Goal: Information Seeking & Learning: Learn about a topic

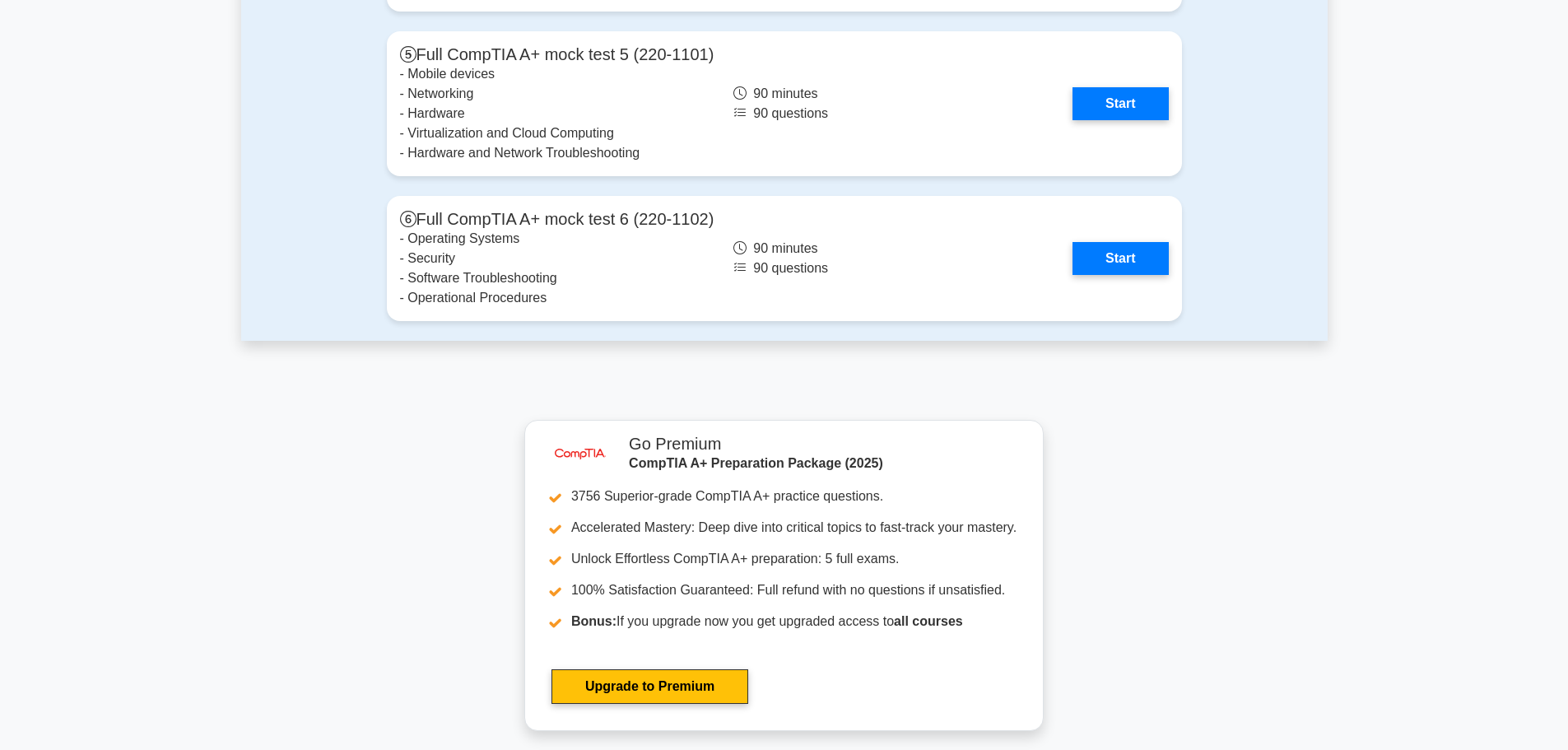
scroll to position [4115, 0]
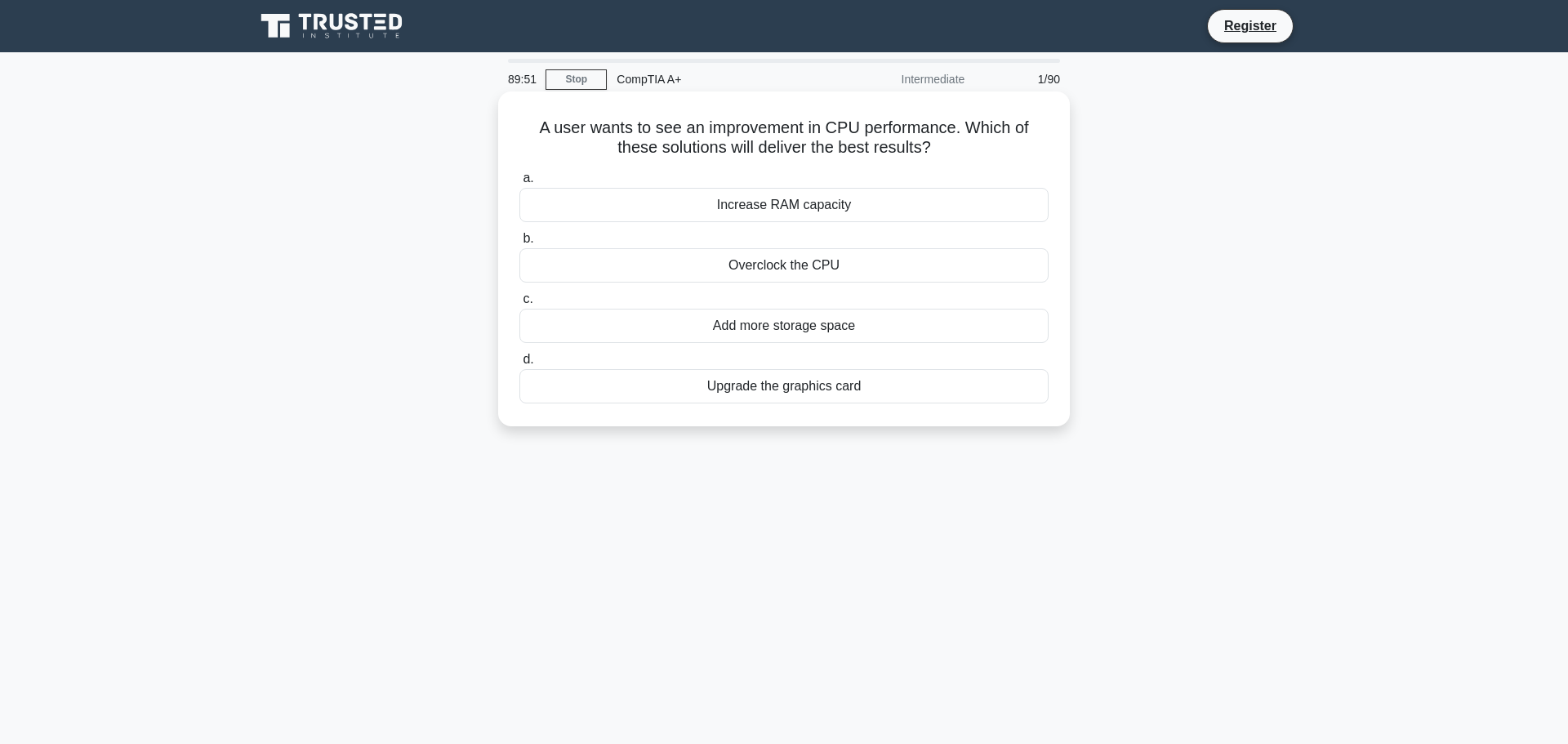
click at [851, 266] on div "Overclock the CPU" at bounding box center [784, 265] width 529 height 34
click at [520, 244] on input "b. Overclock the CPU" at bounding box center [520, 238] width 0 height 11
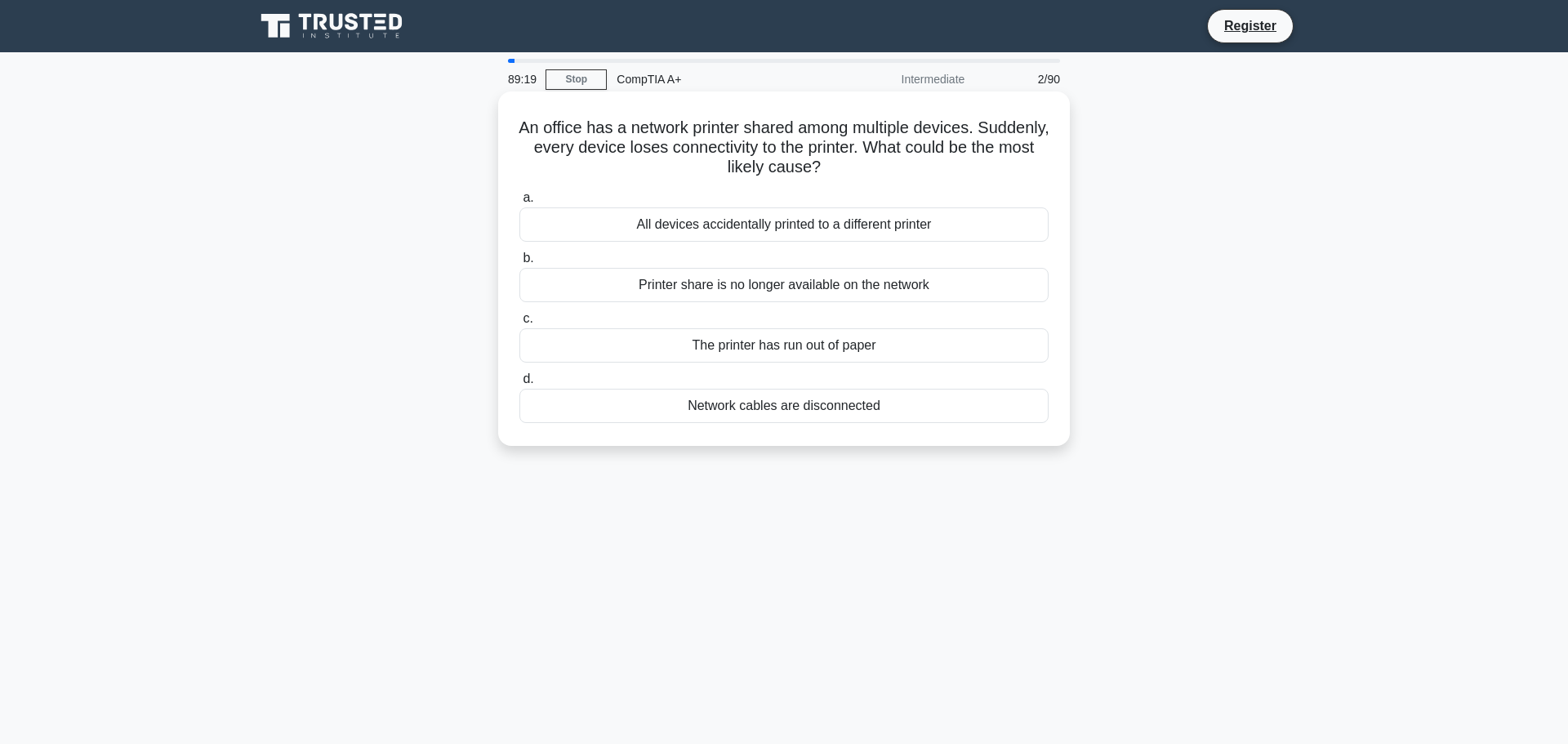
click at [831, 276] on div "Printer share is no longer available on the network" at bounding box center [784, 285] width 529 height 34
click at [520, 263] on input "b. Printer share is no longer available on the network" at bounding box center [520, 258] width 0 height 11
click at [841, 341] on div "Install a Wi-Fi range extender" at bounding box center [784, 345] width 529 height 34
click at [520, 324] on input "c. Install a Wi-Fi range extender" at bounding box center [520, 319] width 0 height 11
click at [853, 274] on div "Replace the faulty cable in the wall" at bounding box center [784, 285] width 529 height 34
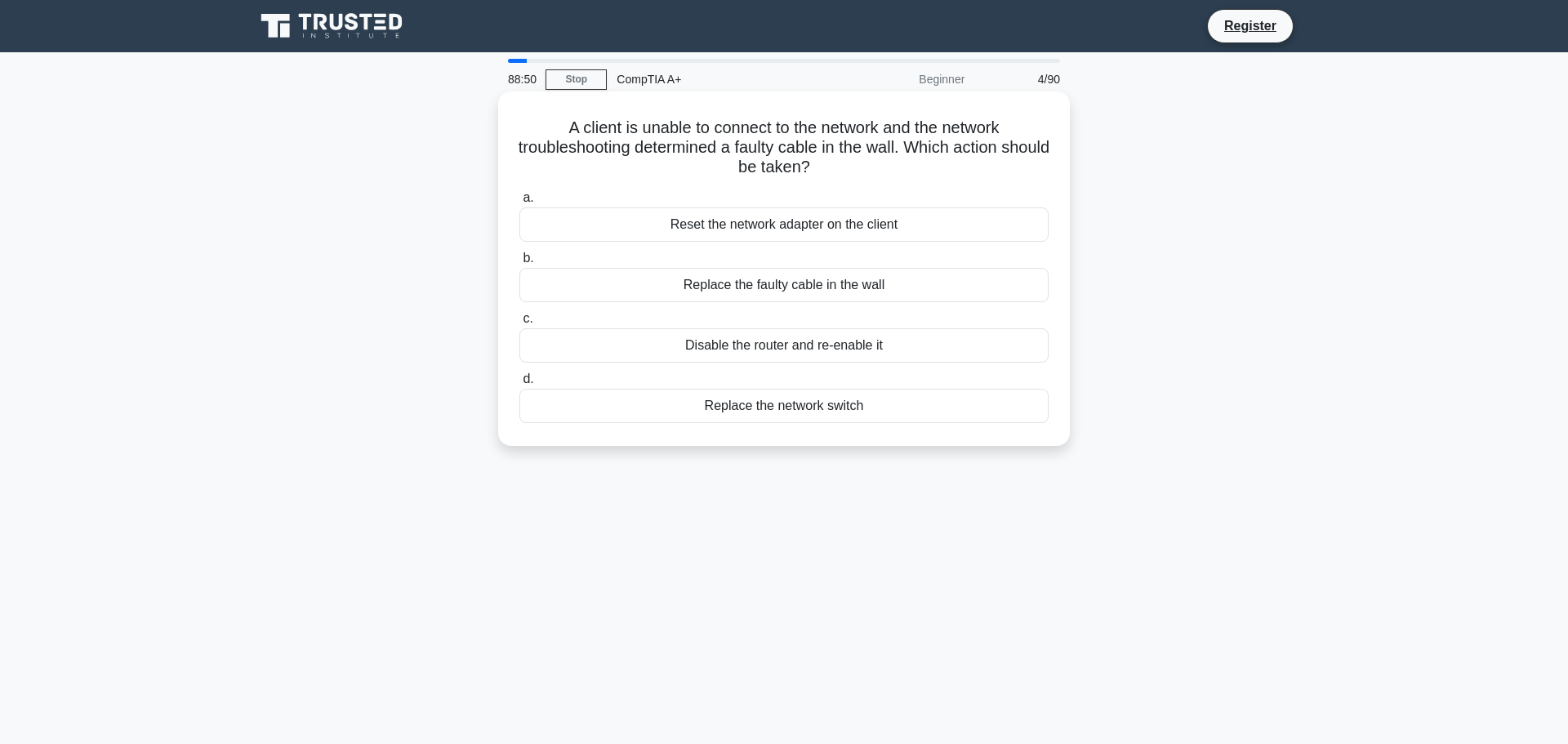
click at [520, 263] on input "b. Replace the faulty cable in the wall" at bounding box center [520, 258] width 0 height 11
click at [851, 389] on div "Check for damaged USB ports or faulty devices" at bounding box center [784, 405] width 529 height 34
click at [520, 384] on input "d. Check for damaged USB ports or faulty devices" at bounding box center [520, 379] width 0 height 11
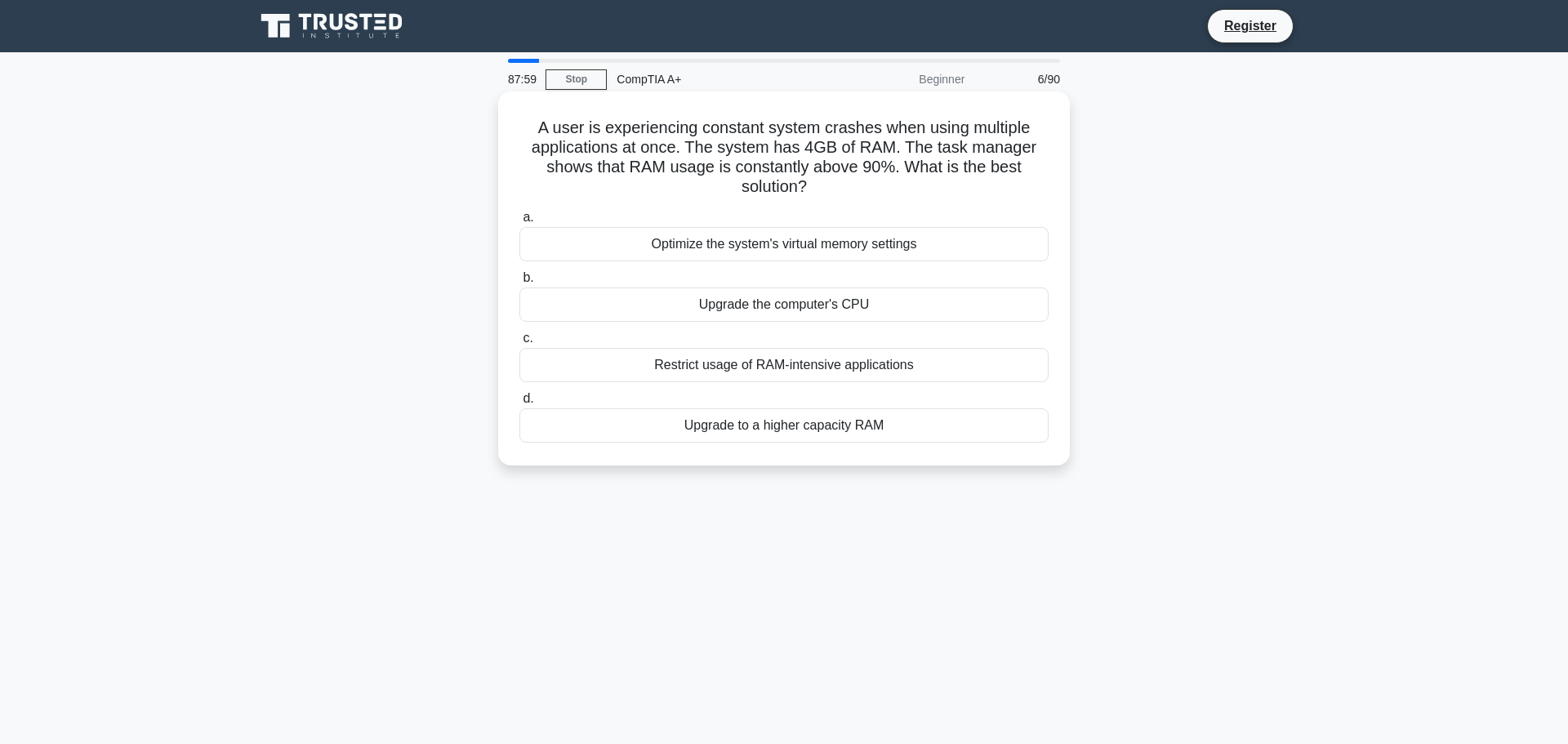
click at [897, 423] on div "Upgrade to a higher capacity RAM" at bounding box center [784, 424] width 529 height 34
click at [520, 404] on input "d. Upgrade to a higher capacity RAM" at bounding box center [520, 398] width 0 height 11
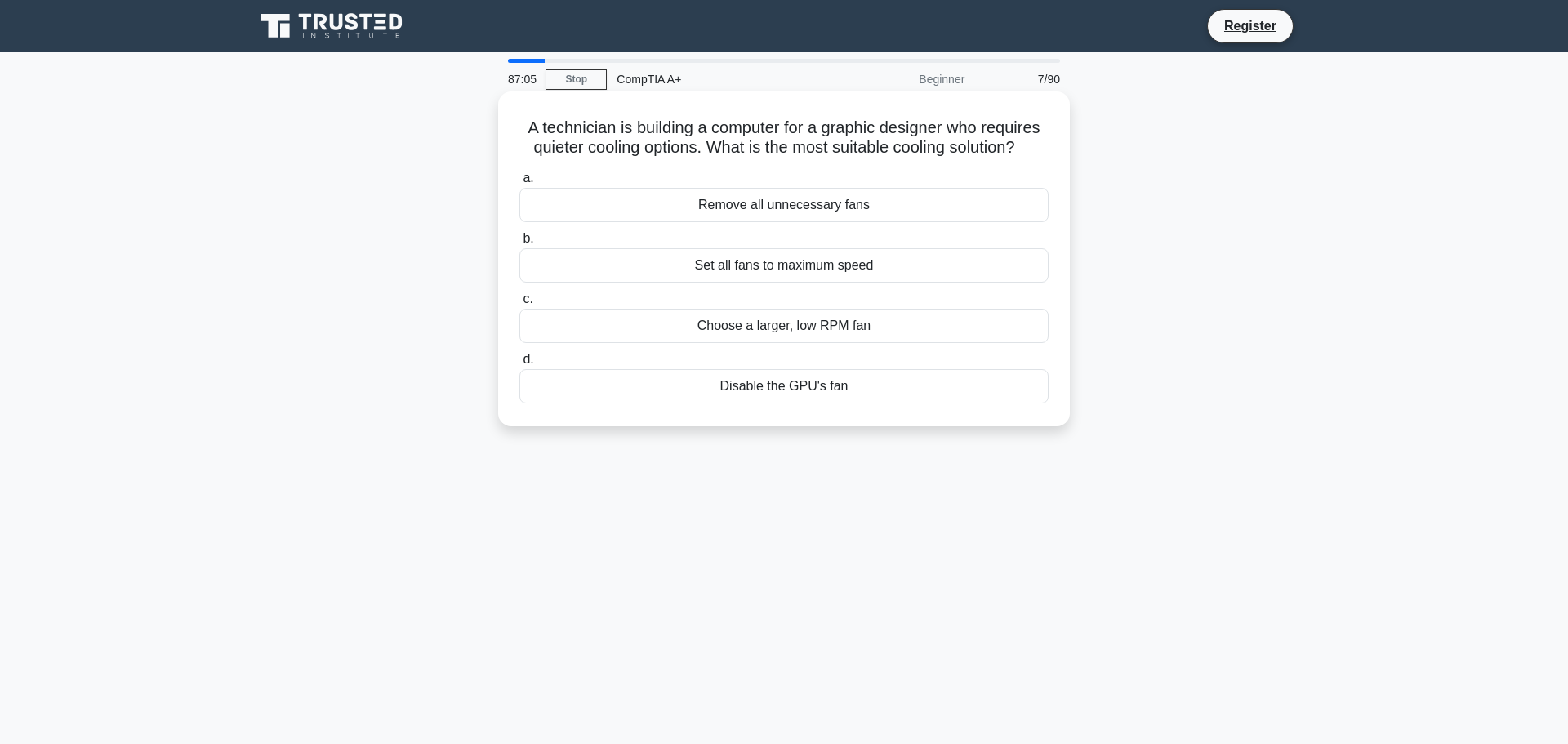
click at [911, 325] on div "Choose a larger, low RPM fan" at bounding box center [784, 325] width 529 height 34
click at [520, 305] on input "c. Choose a larger, low RPM fan" at bounding box center [520, 299] width 0 height 11
click at [821, 389] on div "Smart lighting system" at bounding box center [784, 386] width 529 height 34
click at [520, 365] on input "d. Smart lighting system" at bounding box center [520, 359] width 0 height 11
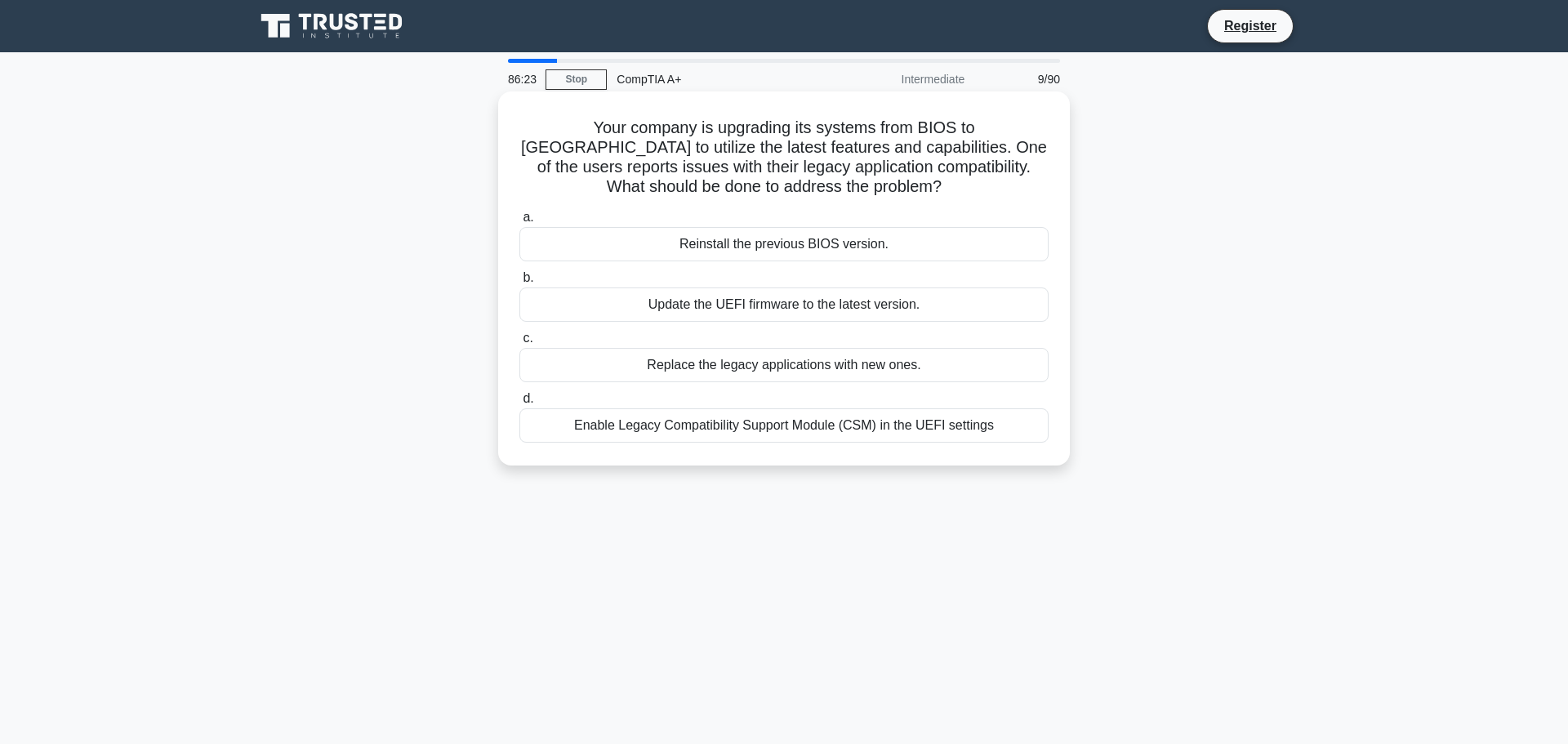
click at [869, 421] on div "Enable Legacy Compatibility Support Module (CSM) in the UEFI settings" at bounding box center [784, 424] width 529 height 34
click at [520, 404] on input "d. Enable Legacy Compatibility Support Module (CSM) in the UEFI settings" at bounding box center [520, 398] width 0 height 11
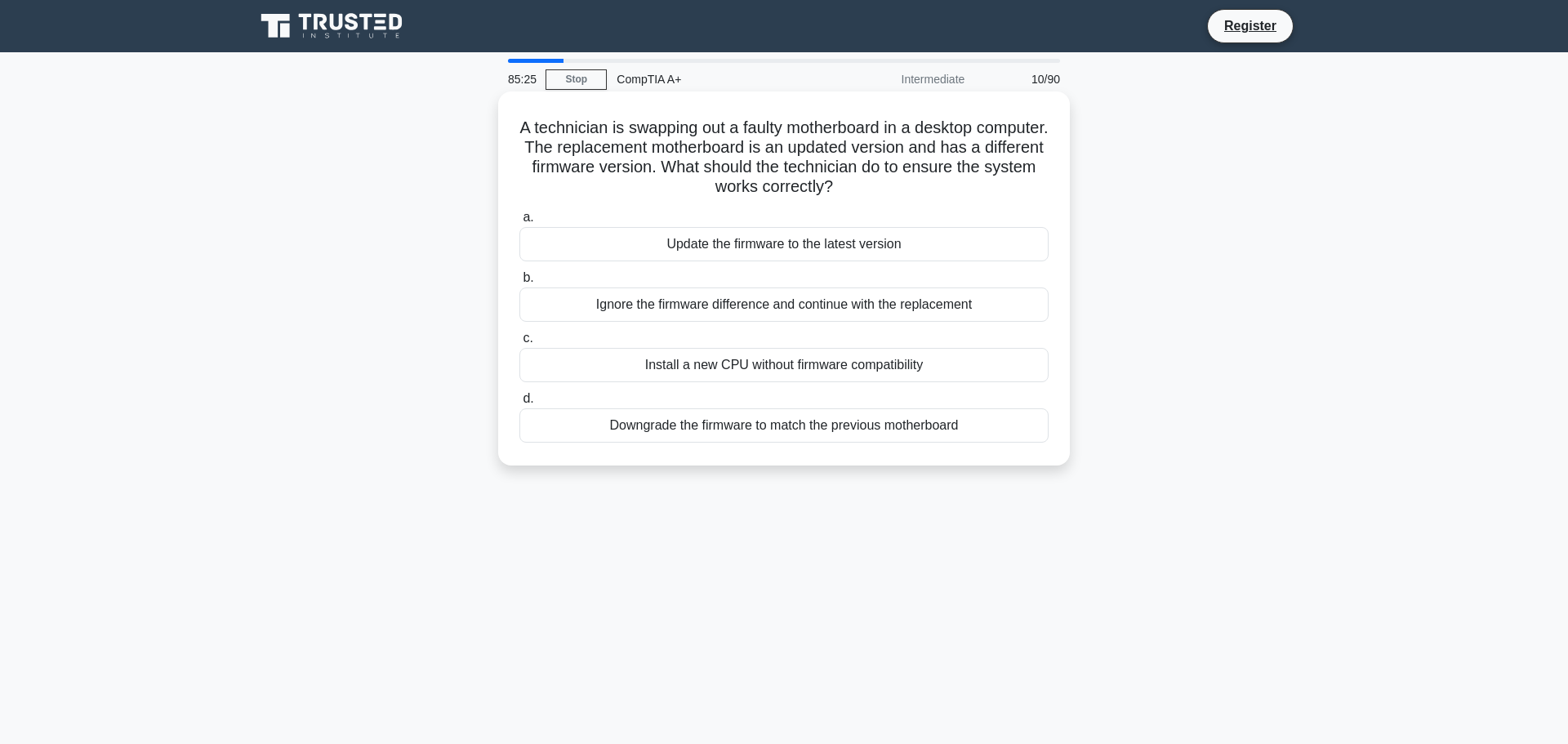
click at [869, 427] on div "Downgrade the firmware to match the previous motherboard" at bounding box center [784, 424] width 529 height 34
click at [520, 404] on input "d. Downgrade the firmware to match the previous motherboard" at bounding box center [520, 398] width 0 height 11
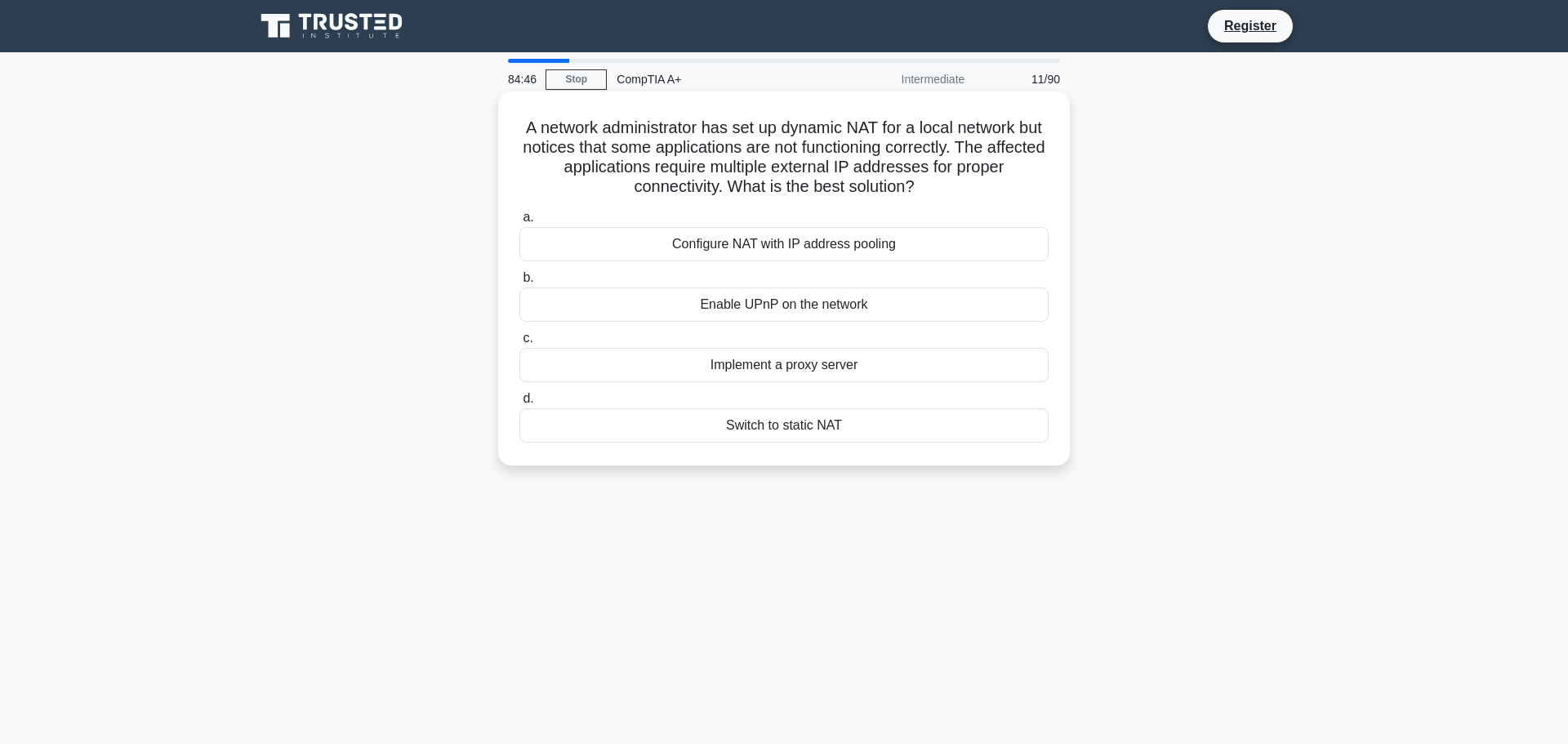
click at [929, 241] on div "Configure NAT with IP address pooling" at bounding box center [784, 244] width 529 height 34
click at [520, 222] on input "a. Configure NAT with IP address pooling" at bounding box center [520, 218] width 0 height 11
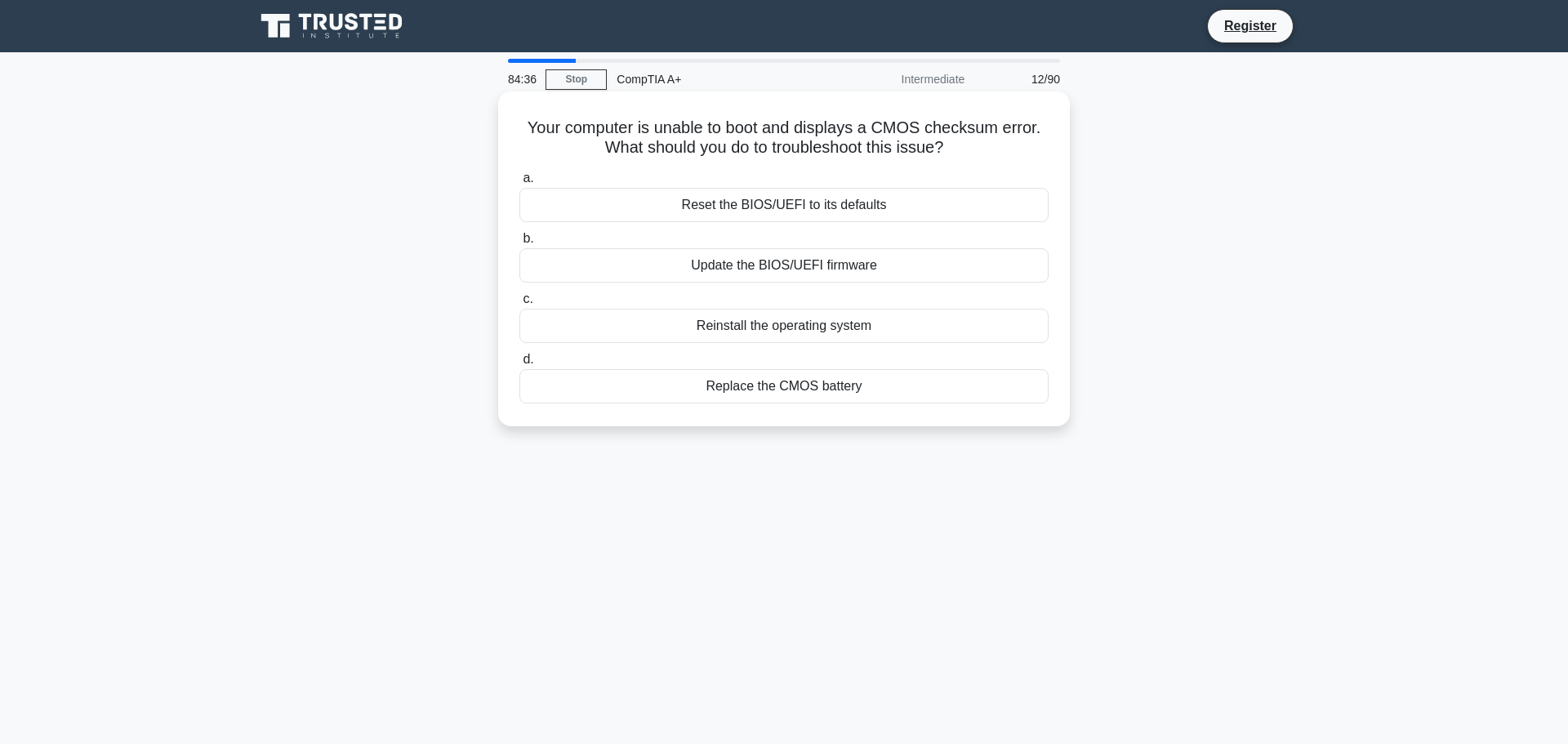
click at [827, 391] on div "Replace the CMOS battery" at bounding box center [784, 386] width 529 height 34
click at [520, 365] on input "d. Replace the CMOS battery" at bounding box center [520, 359] width 0 height 11
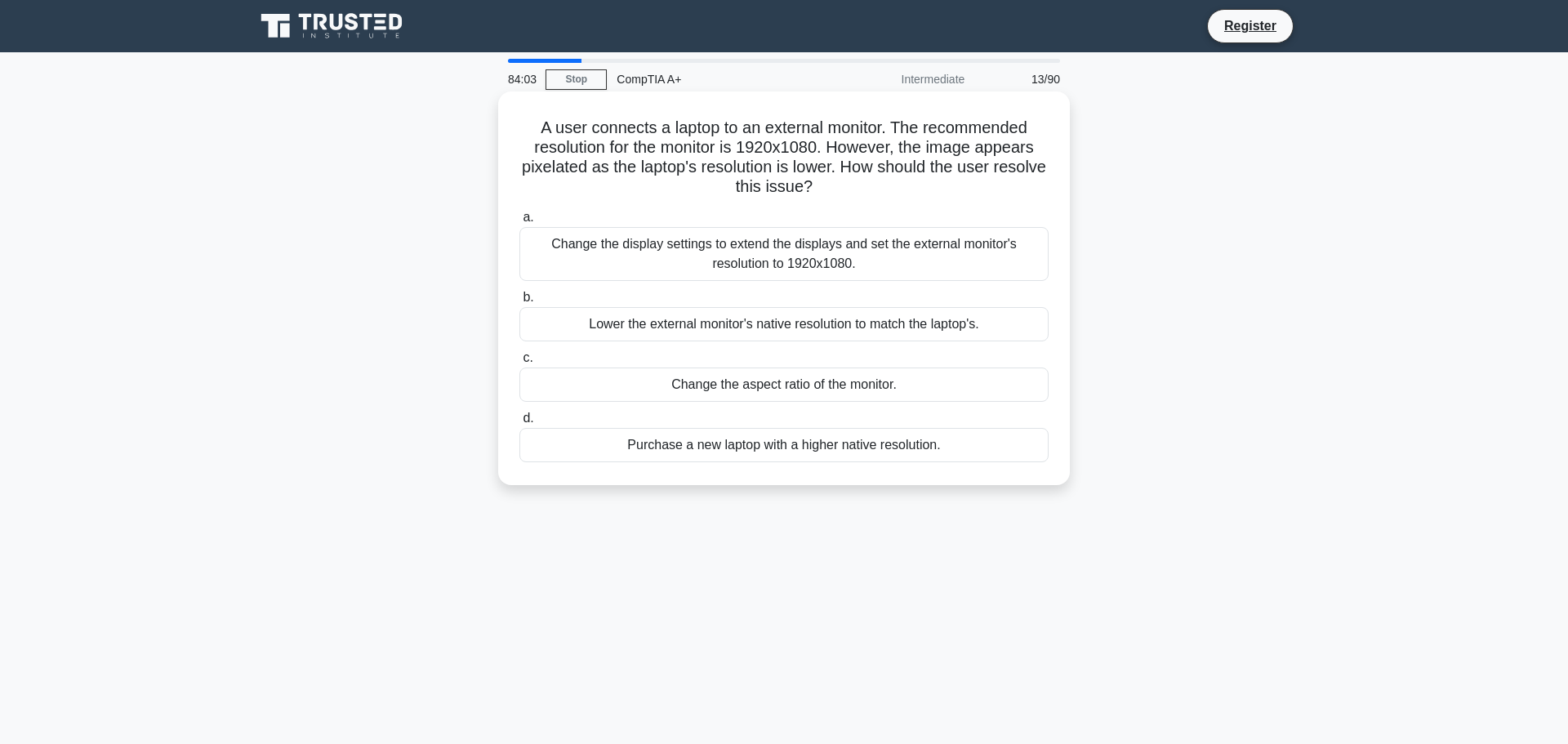
click at [843, 272] on div "Change the display settings to extend the displays and set the external monitor…" at bounding box center [784, 254] width 529 height 53
click at [520, 222] on input "a. Change the display settings to extend the displays and set the external moni…" at bounding box center [520, 218] width 0 height 11
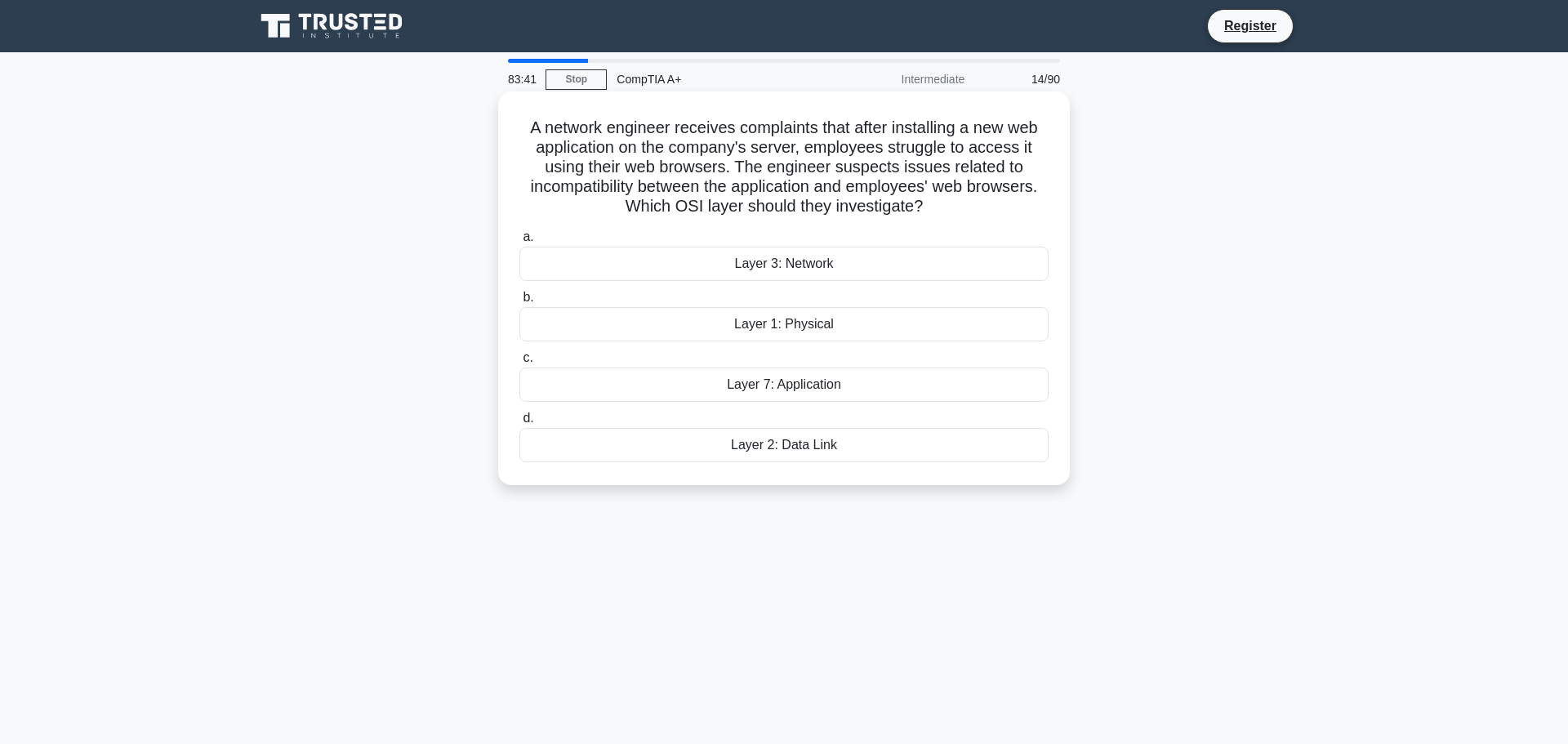
click at [857, 384] on div "Layer 7: Application" at bounding box center [784, 384] width 529 height 34
click at [520, 363] on input "c. Layer 7: Application" at bounding box center [520, 357] width 0 height 11
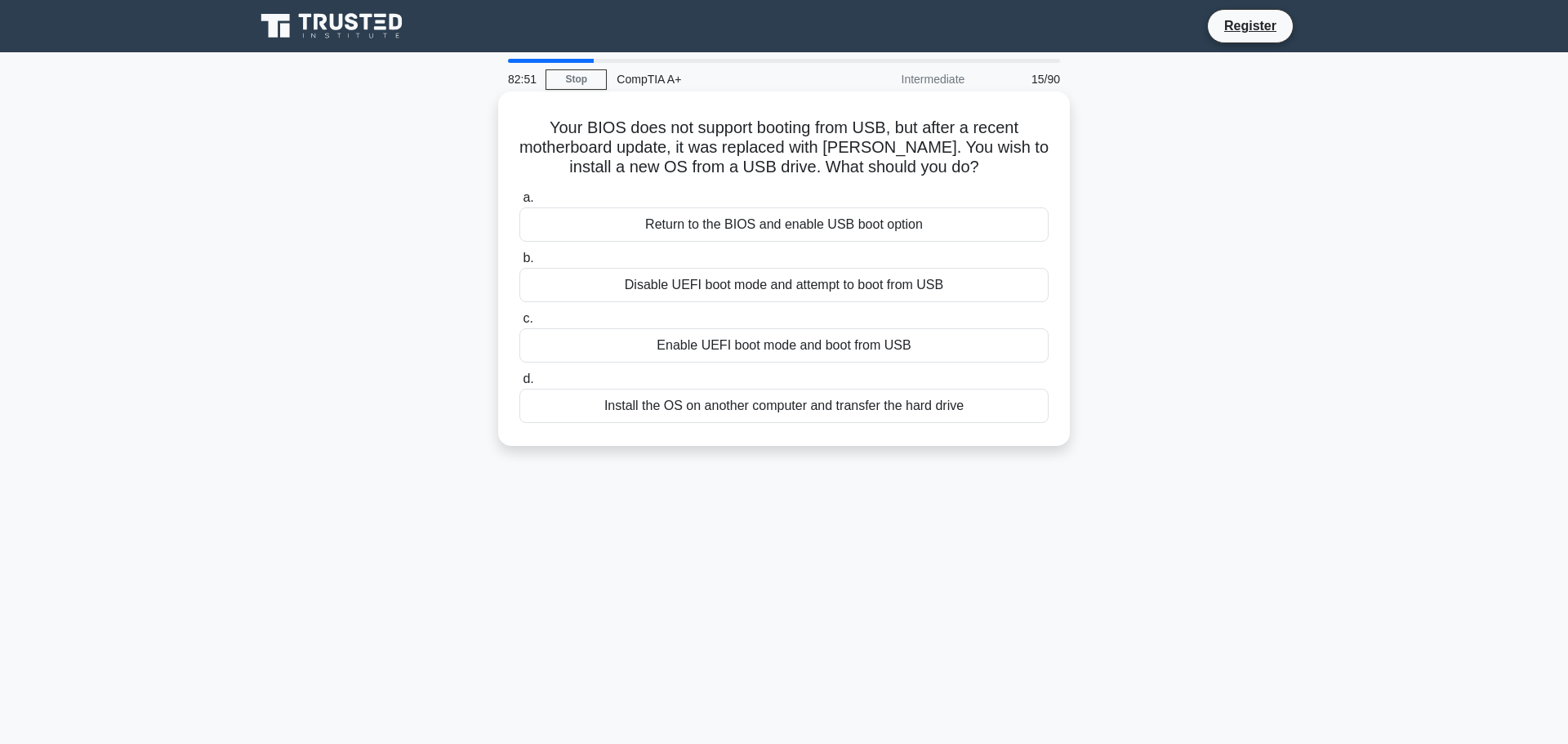
click at [798, 331] on div "Enable UEFI boot mode and boot from USB" at bounding box center [784, 345] width 529 height 34
click at [520, 324] on input "c. Enable UEFI boot mode and boot from USB" at bounding box center [520, 319] width 0 height 11
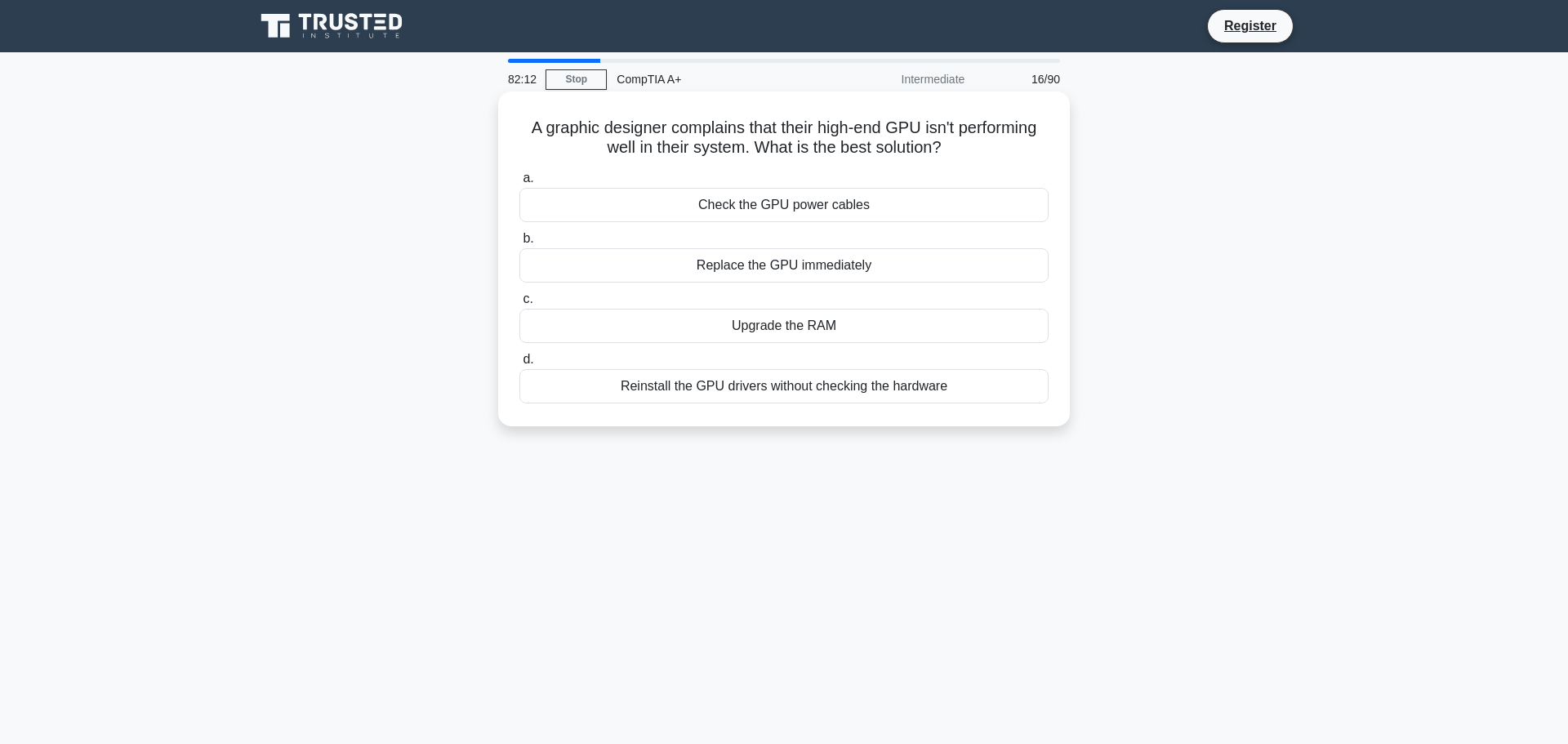
click at [863, 190] on div "Check the GPU power cables" at bounding box center [784, 204] width 529 height 34
click at [520, 184] on input "a. Check the GPU power cables" at bounding box center [520, 178] width 0 height 11
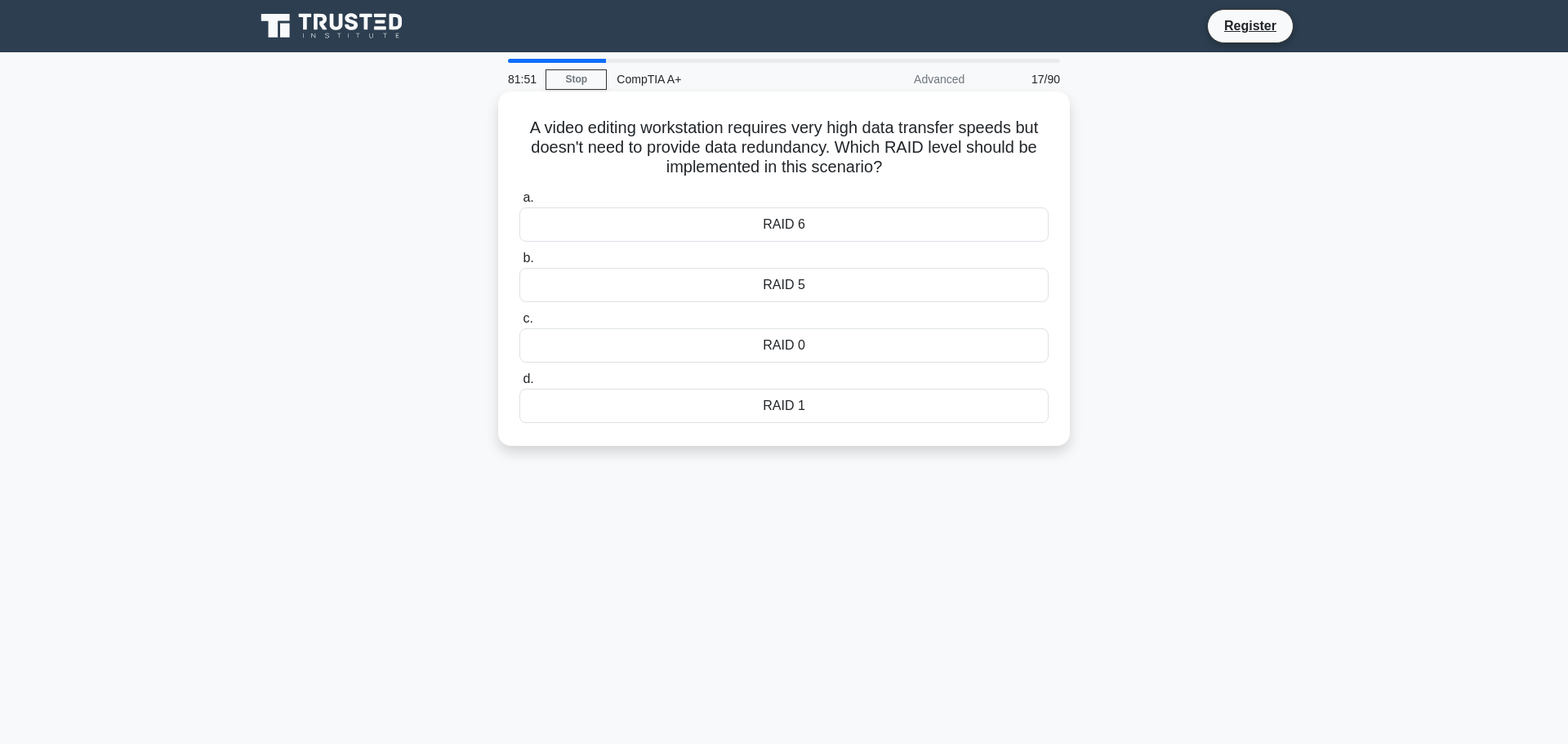
click at [829, 216] on div "RAID 6" at bounding box center [784, 223] width 529 height 34
click at [520, 203] on input "a. RAID 6" at bounding box center [520, 197] width 0 height 11
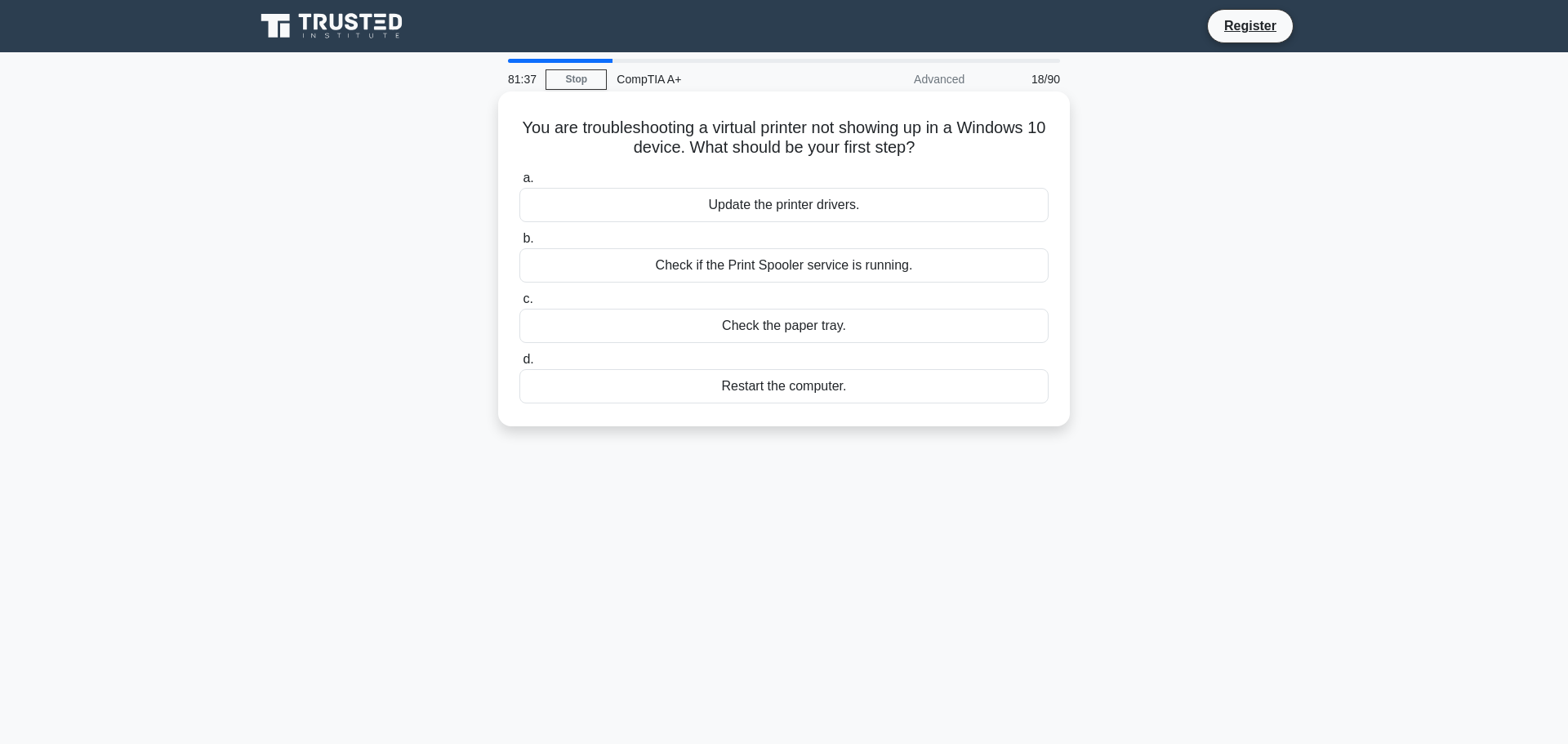
click at [909, 257] on div "Check if the Print Spooler service is running." at bounding box center [784, 265] width 529 height 34
click at [520, 244] on input "b. Check if the Print Spooler service is running." at bounding box center [520, 238] width 0 height 11
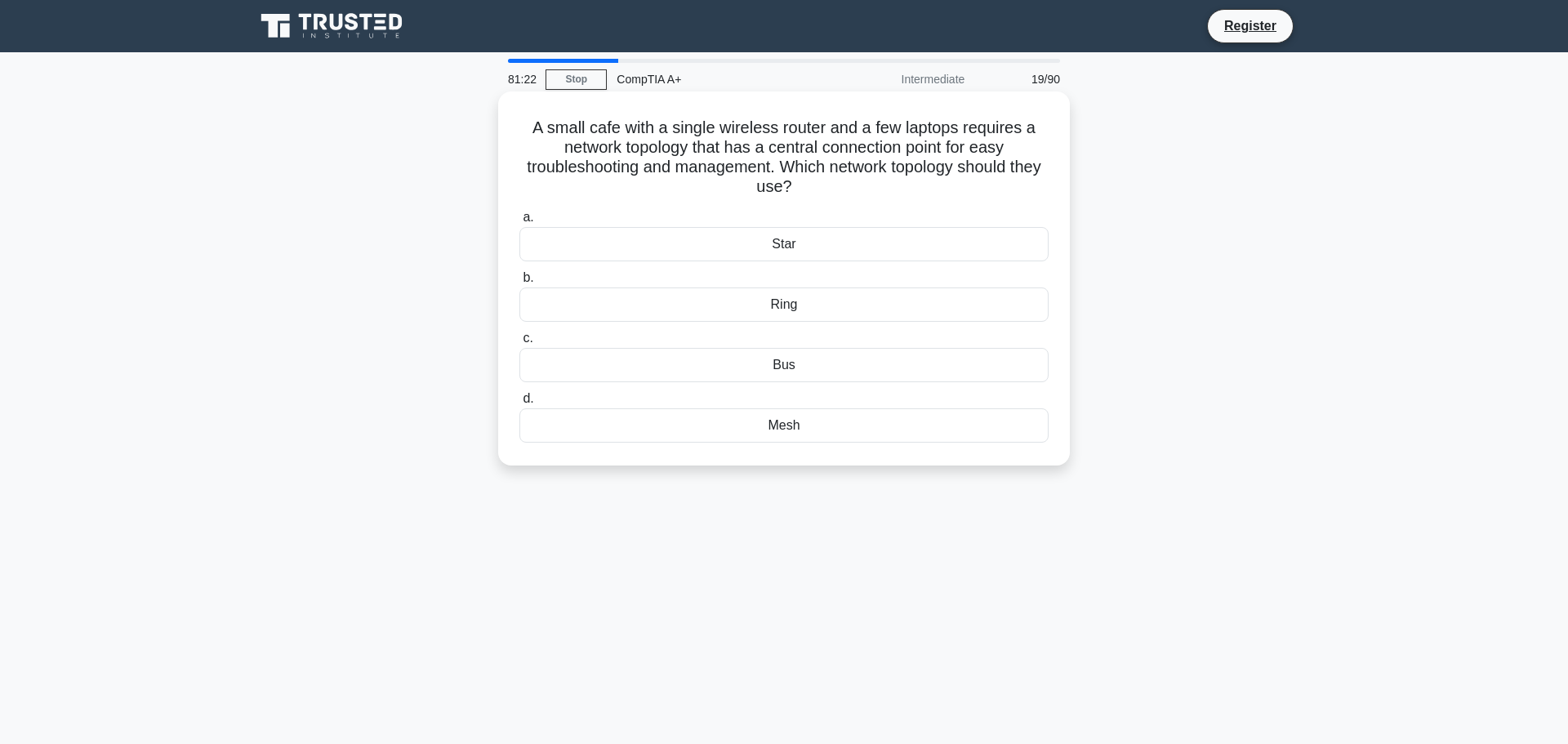
click at [843, 244] on div "Star" at bounding box center [784, 244] width 529 height 34
click at [520, 222] on input "a. Star" at bounding box center [520, 218] width 0 height 11
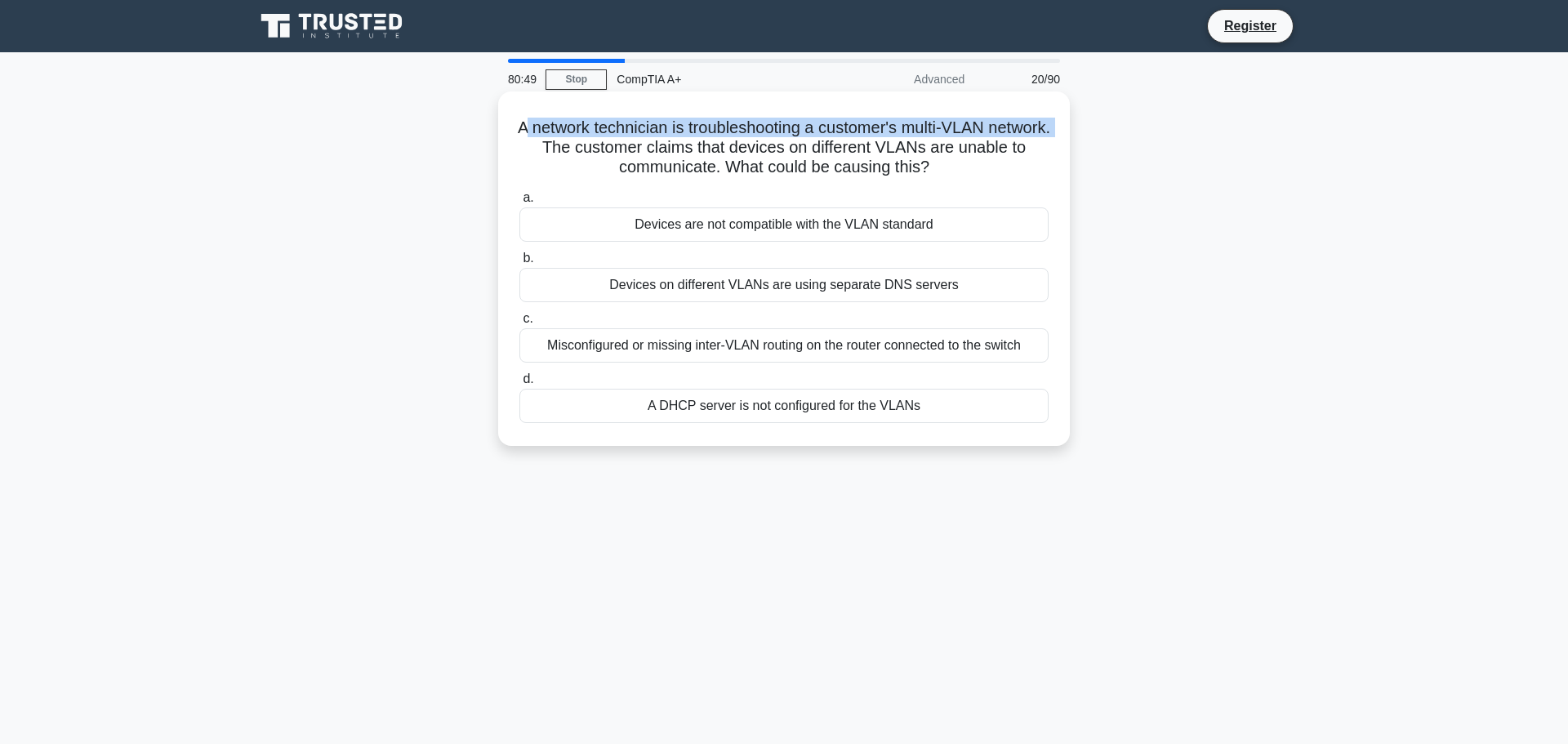
drag, startPoint x: 810, startPoint y: 124, endPoint x: 613, endPoint y: 133, distance: 197.2
click at [613, 133] on h5 "A network technician is troubleshooting a customer's multi-VLAN network. The cu…" at bounding box center [784, 148] width 532 height 60
drag, startPoint x: 545, startPoint y: 119, endPoint x: 608, endPoint y: 138, distance: 65.8
click at [608, 138] on h5 "A network technician is troubleshooting a customer's multi-VLAN network. The cu…" at bounding box center [784, 148] width 532 height 60
click at [935, 339] on div "Misconfigured or missing inter-VLAN routing on the router connected to the swit…" at bounding box center [784, 345] width 529 height 34
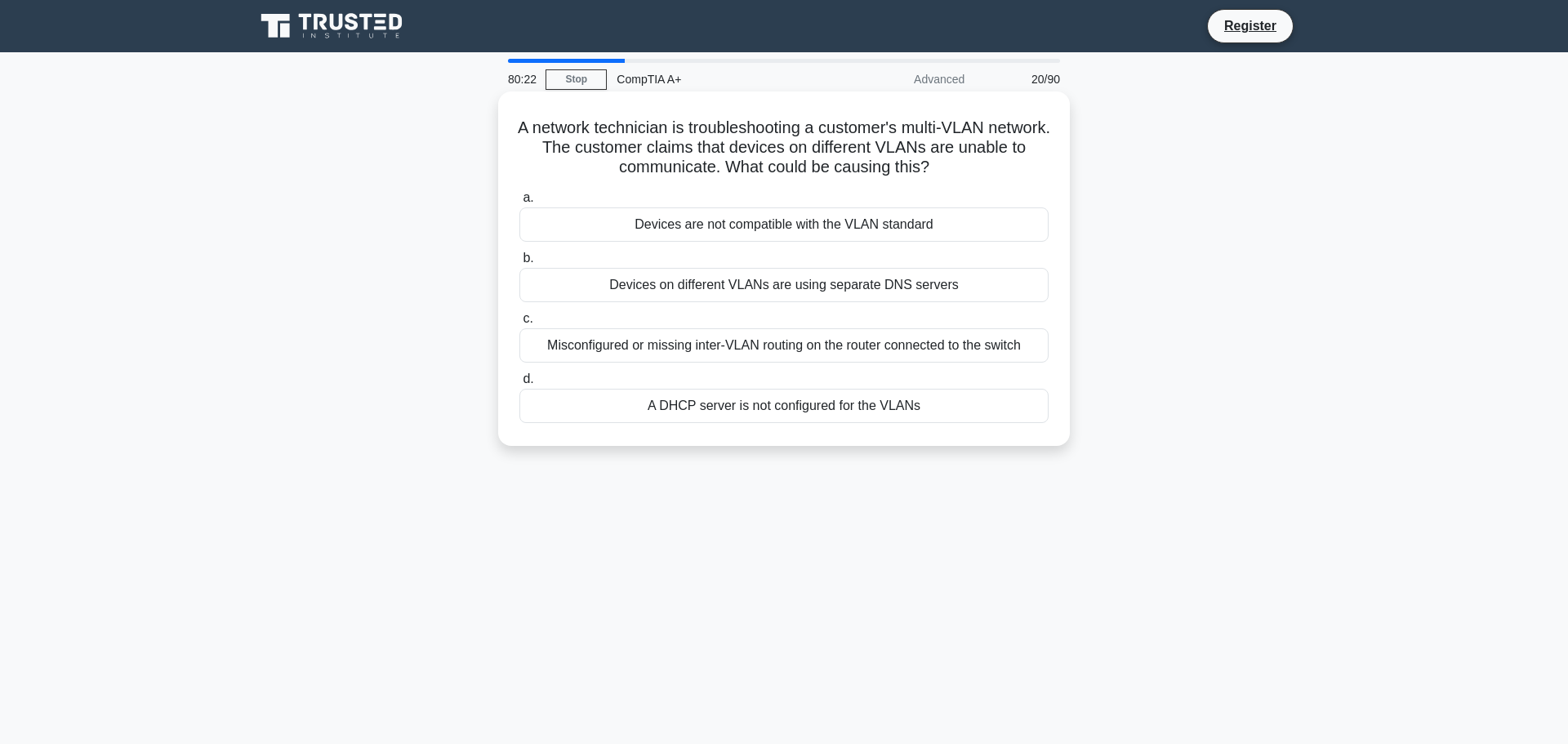
click at [520, 324] on input "c. Misconfigured or missing inter-VLAN routing on the router connected to the s…" at bounding box center [520, 319] width 0 height 11
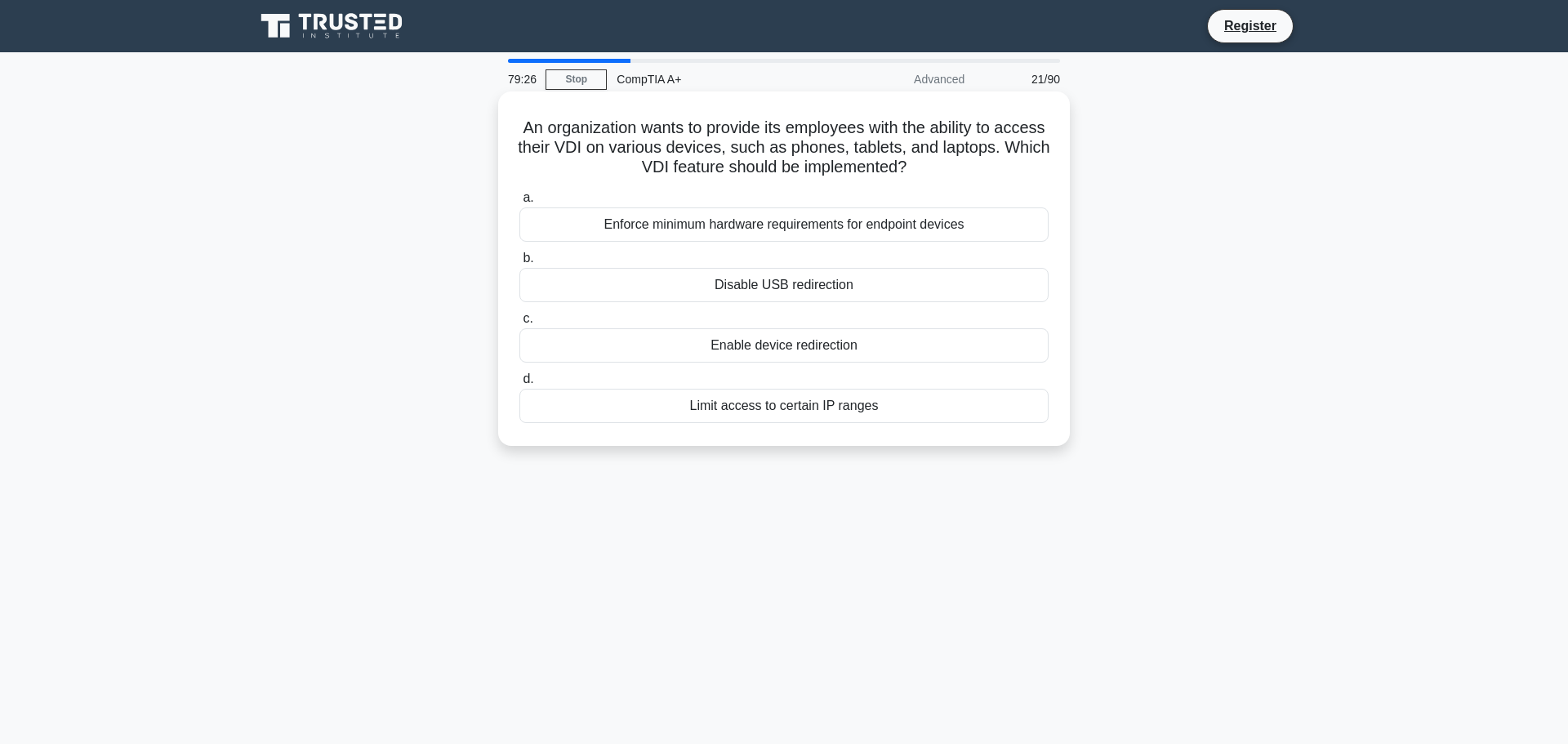
click at [801, 218] on div "Enforce minimum hardware requirements for endpoint devices" at bounding box center [784, 223] width 529 height 34
click at [520, 203] on input "a. Enforce minimum hardware requirements for endpoint devices" at bounding box center [520, 197] width 0 height 11
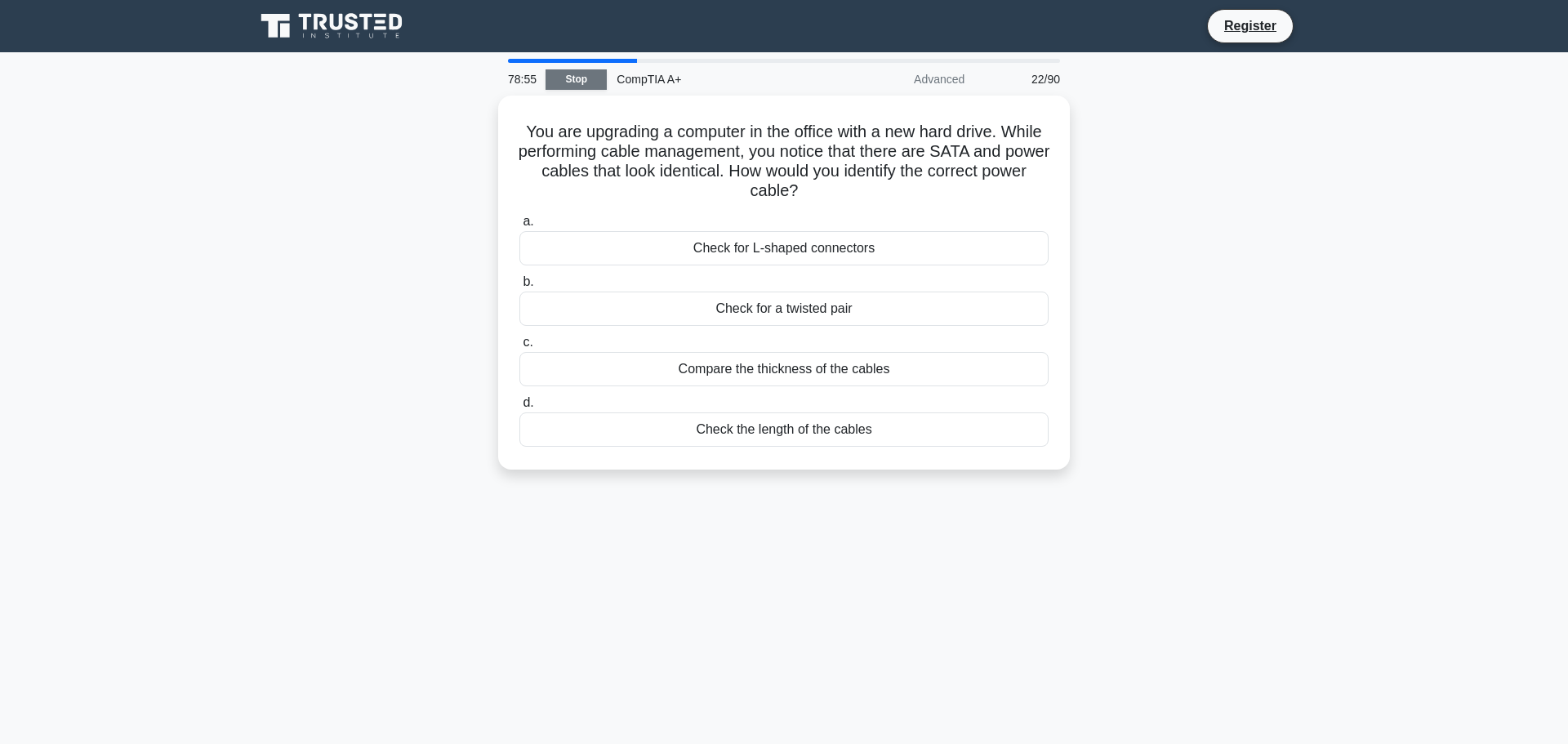
click at [578, 80] on link "Stop" at bounding box center [575, 79] width 61 height 20
click at [896, 236] on div "Check for L-shaped connectors" at bounding box center [784, 244] width 529 height 34
click at [520, 222] on input "a. Check for L-shaped connectors" at bounding box center [520, 218] width 0 height 11
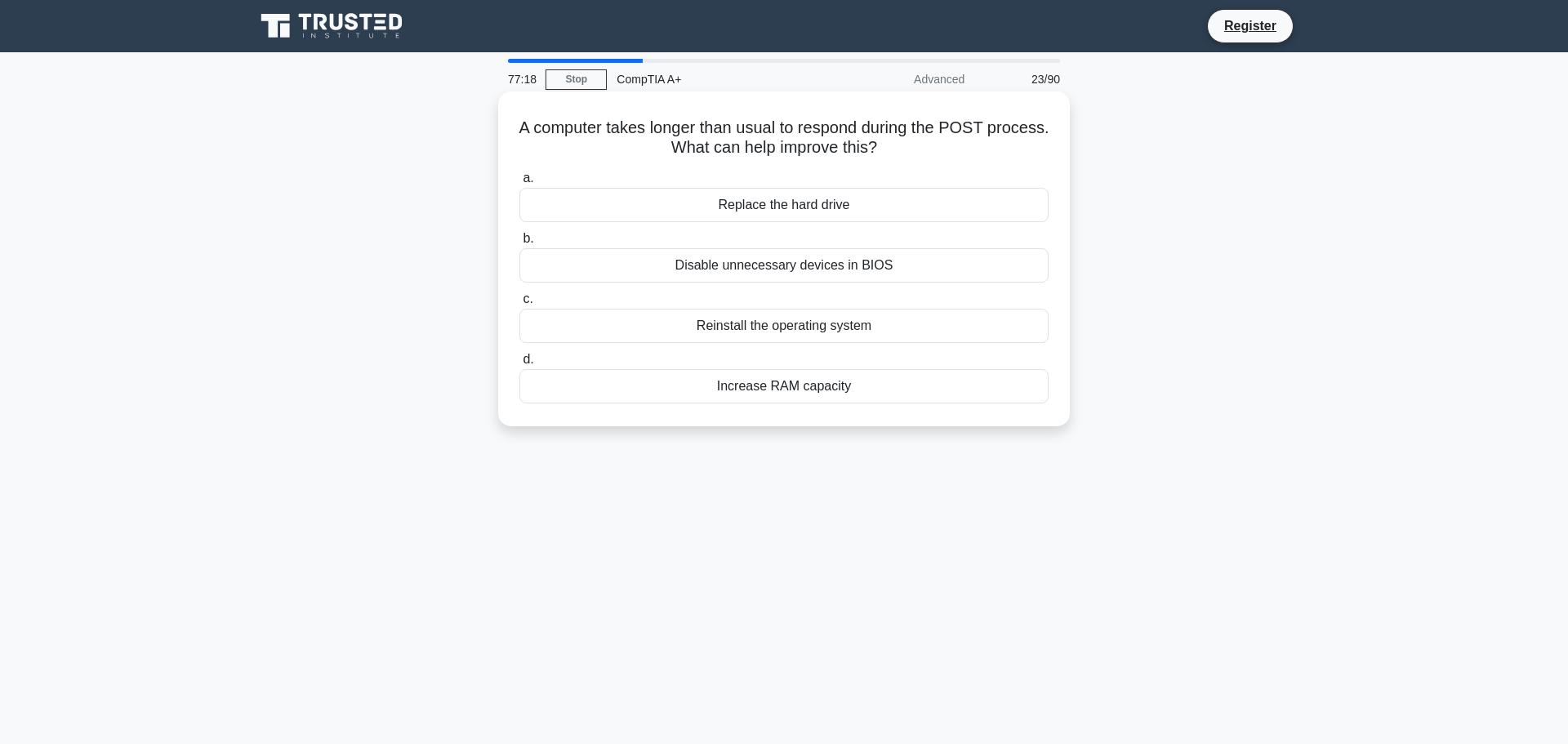
drag, startPoint x: 528, startPoint y: 122, endPoint x: 912, endPoint y: 140, distance: 384.4
click at [913, 139] on h5 "A computer takes longer than usual to respond during the POST process. What can…" at bounding box center [784, 138] width 532 height 41
click at [828, 389] on div "Increase RAM capacity" at bounding box center [784, 386] width 529 height 34
click at [520, 365] on input "d. Increase RAM capacity" at bounding box center [520, 359] width 0 height 11
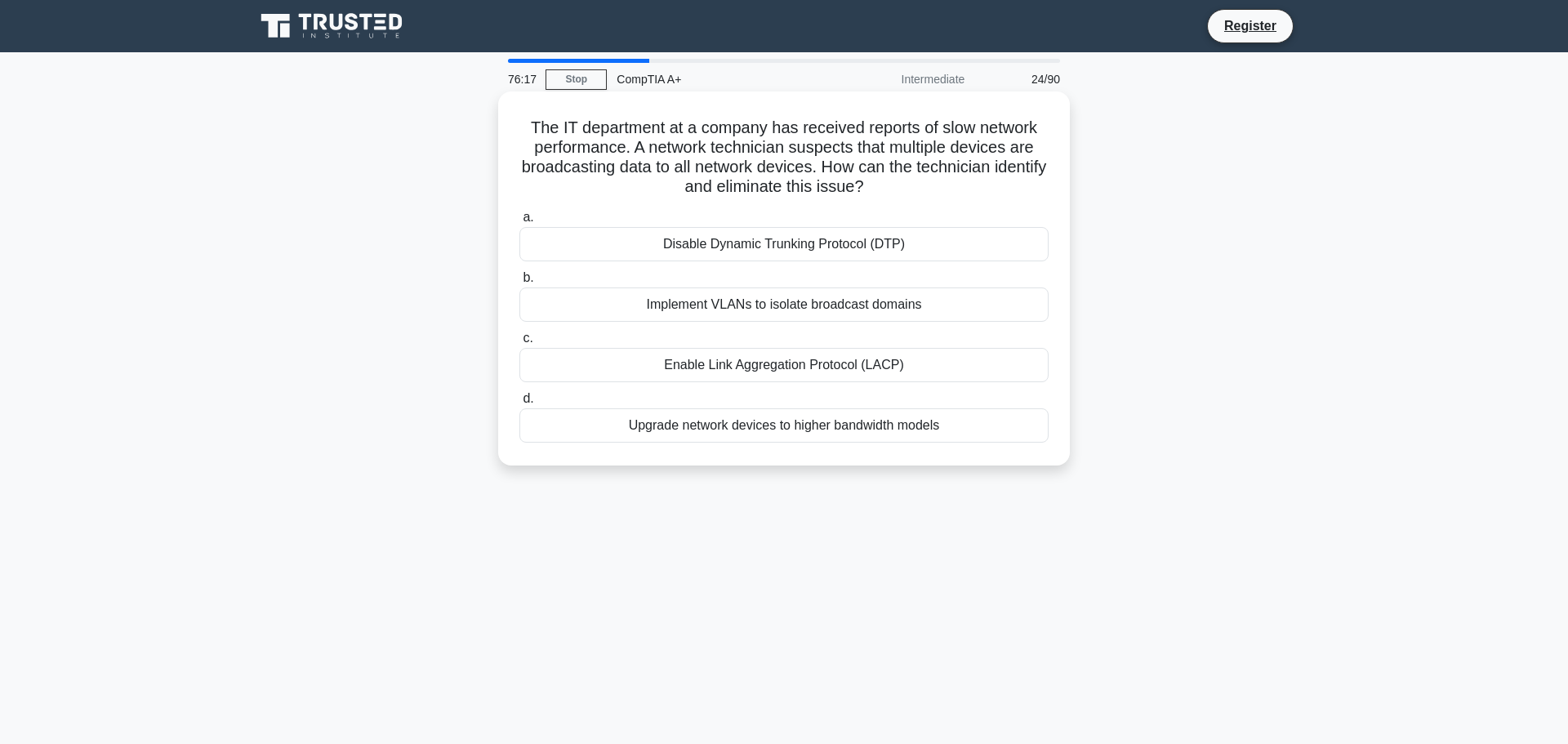
click at [799, 297] on div "Implement VLANs to isolate broadcast domains" at bounding box center [784, 304] width 529 height 34
click at [520, 284] on input "b. Implement VLANs to isolate broadcast domains" at bounding box center [520, 278] width 0 height 11
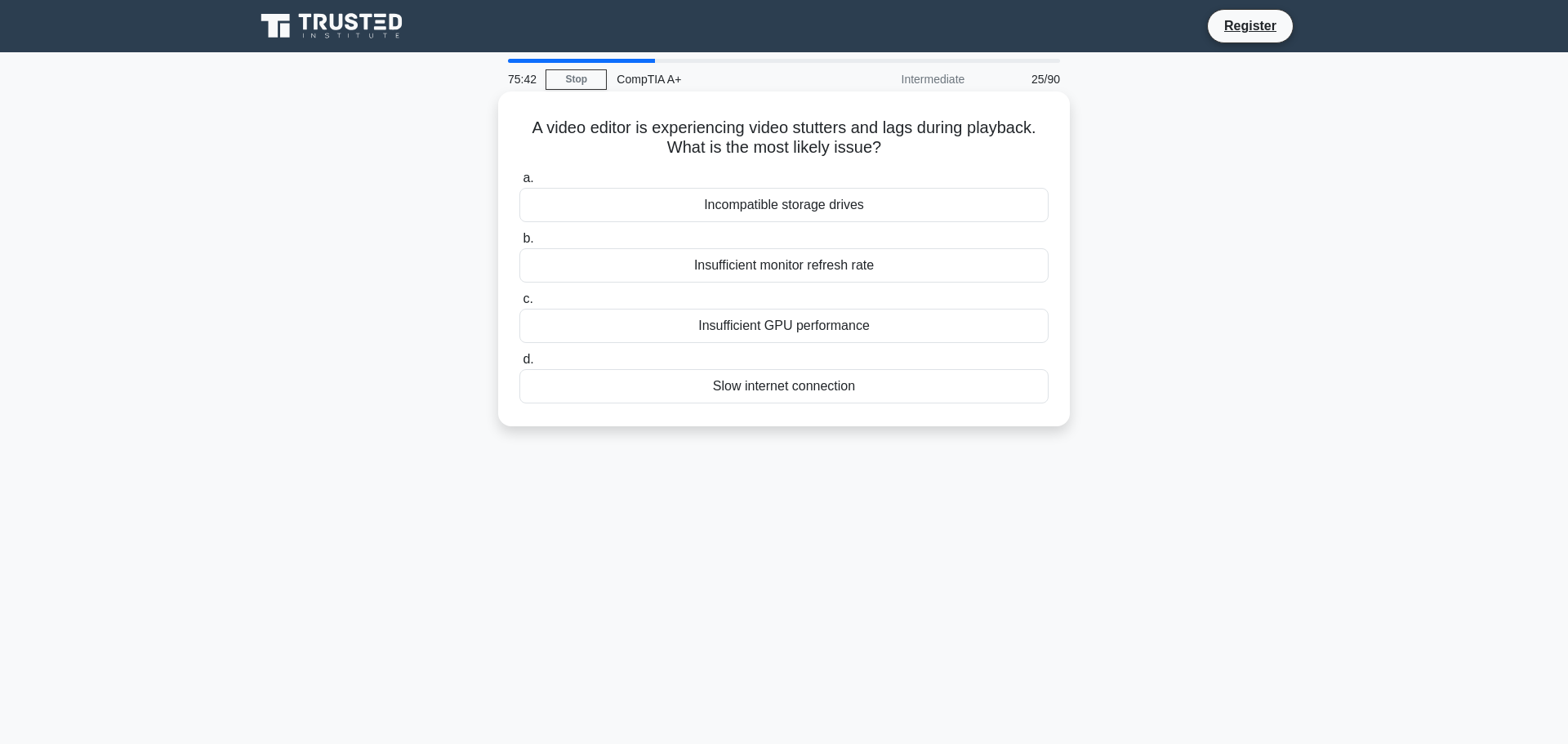
click at [837, 312] on div "Insufficient GPU performance" at bounding box center [784, 325] width 529 height 34
click at [520, 305] on input "c. Insufficient GPU performance" at bounding box center [520, 299] width 0 height 11
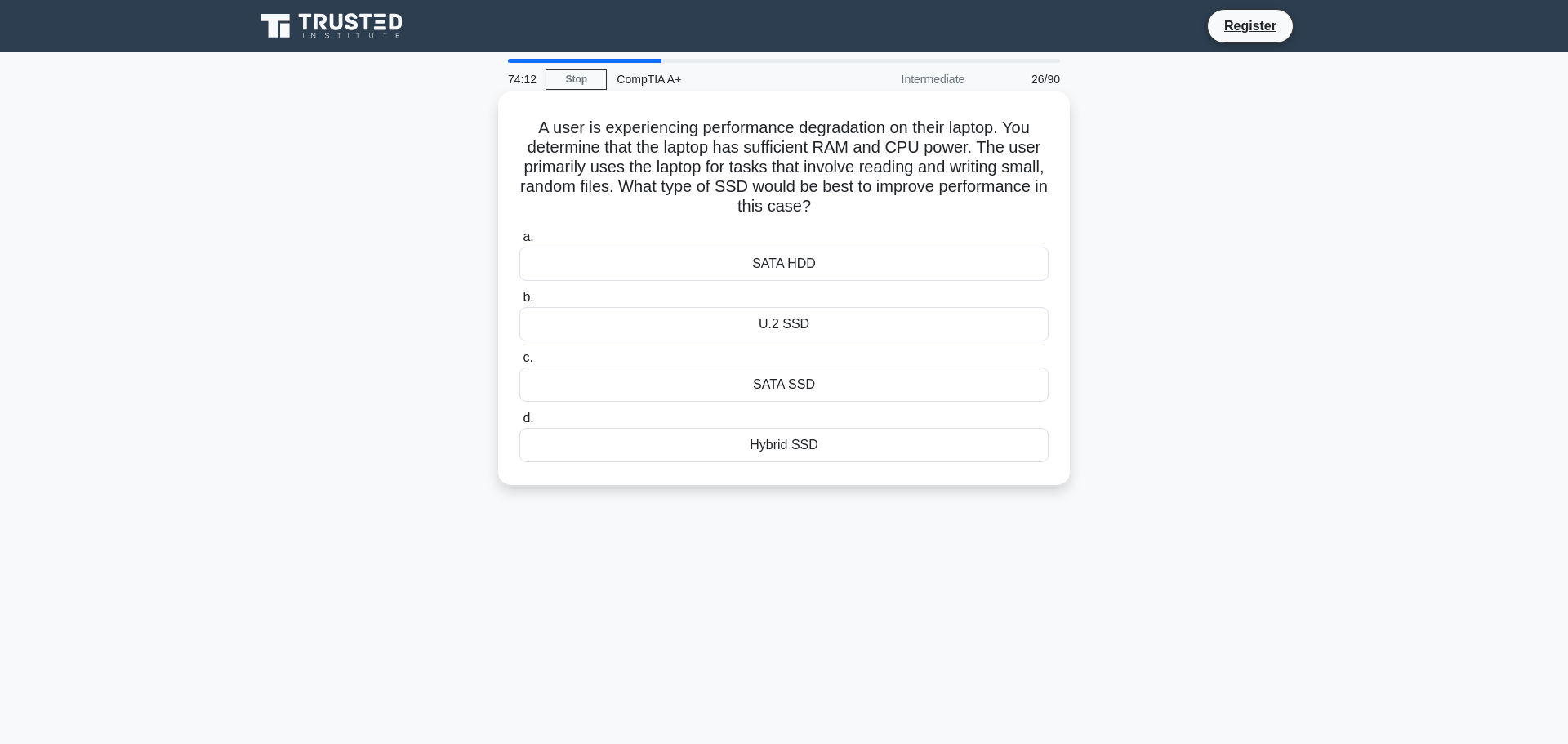
click at [827, 376] on div "SATA SSD" at bounding box center [784, 384] width 529 height 34
click at [520, 363] on input "c. SATA SSD" at bounding box center [520, 357] width 0 height 11
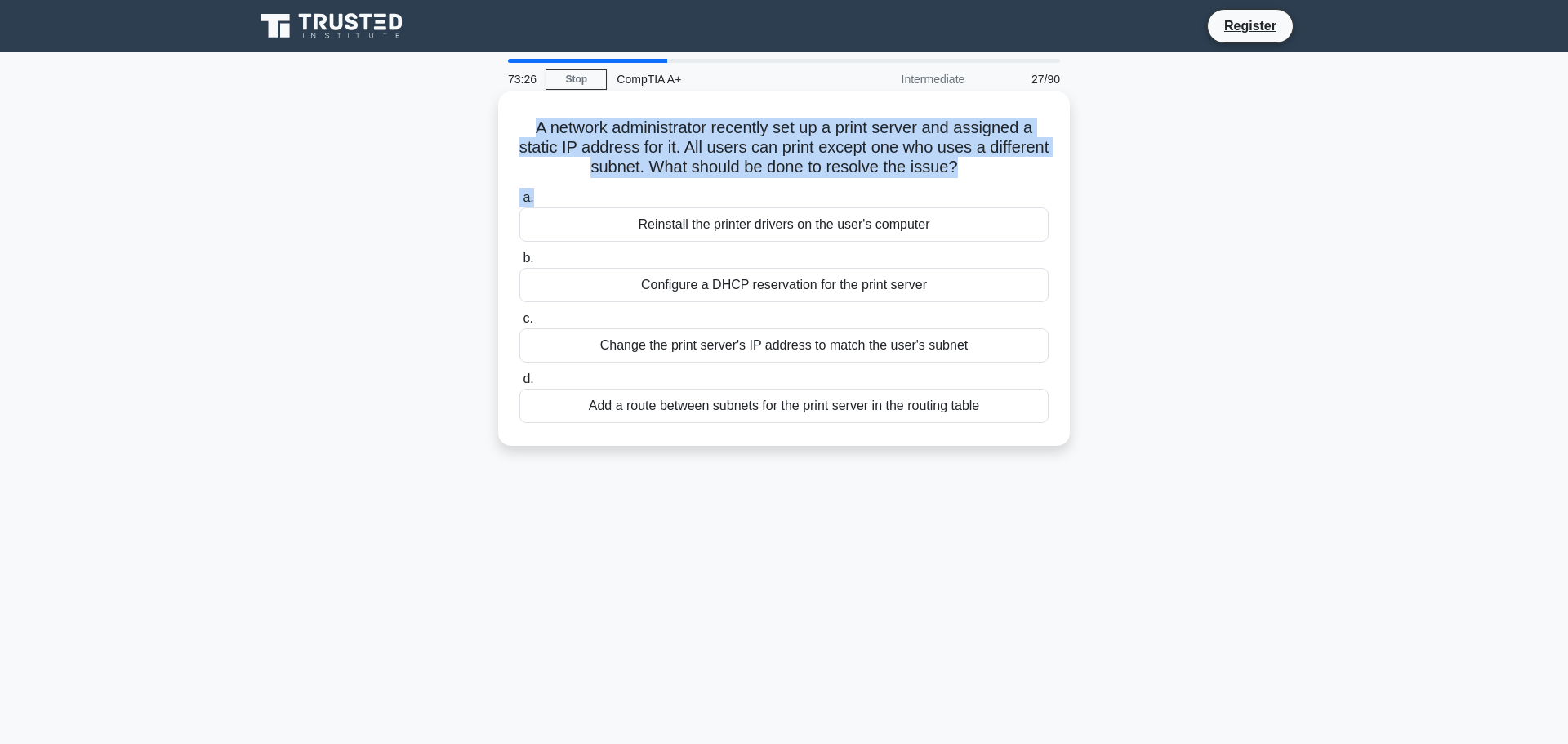
drag, startPoint x: 528, startPoint y: 120, endPoint x: 903, endPoint y: 172, distance: 378.6
click at [903, 172] on div "A network administrator recently set up a print server and assigned a static IP…" at bounding box center [783, 268] width 559 height 341
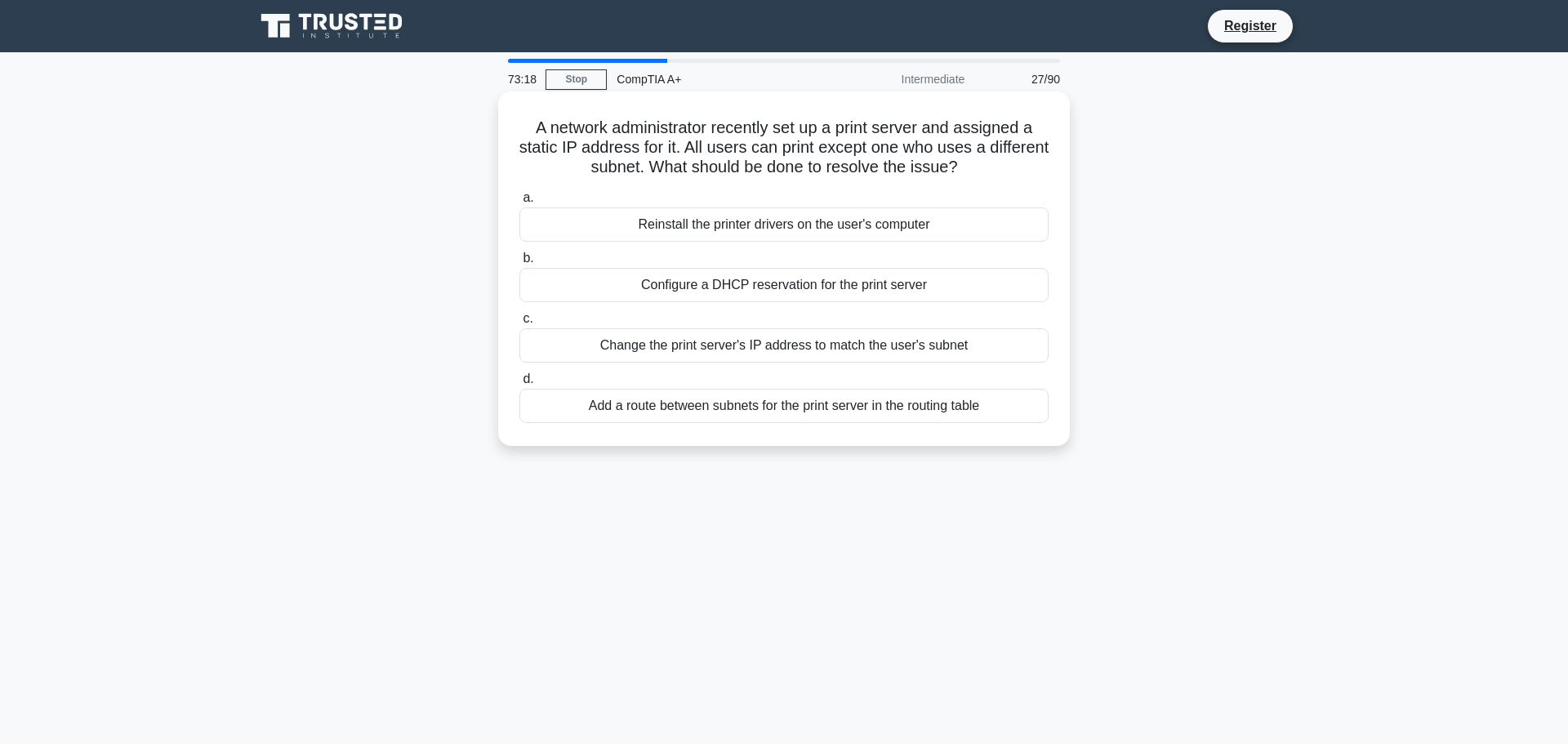
click at [733, 406] on div "Add a route between subnets for the print server in the routing table" at bounding box center [784, 405] width 529 height 34
click at [520, 385] on input "d. Add a route between subnets for the print server in the routing table" at bounding box center [520, 379] width 0 height 11
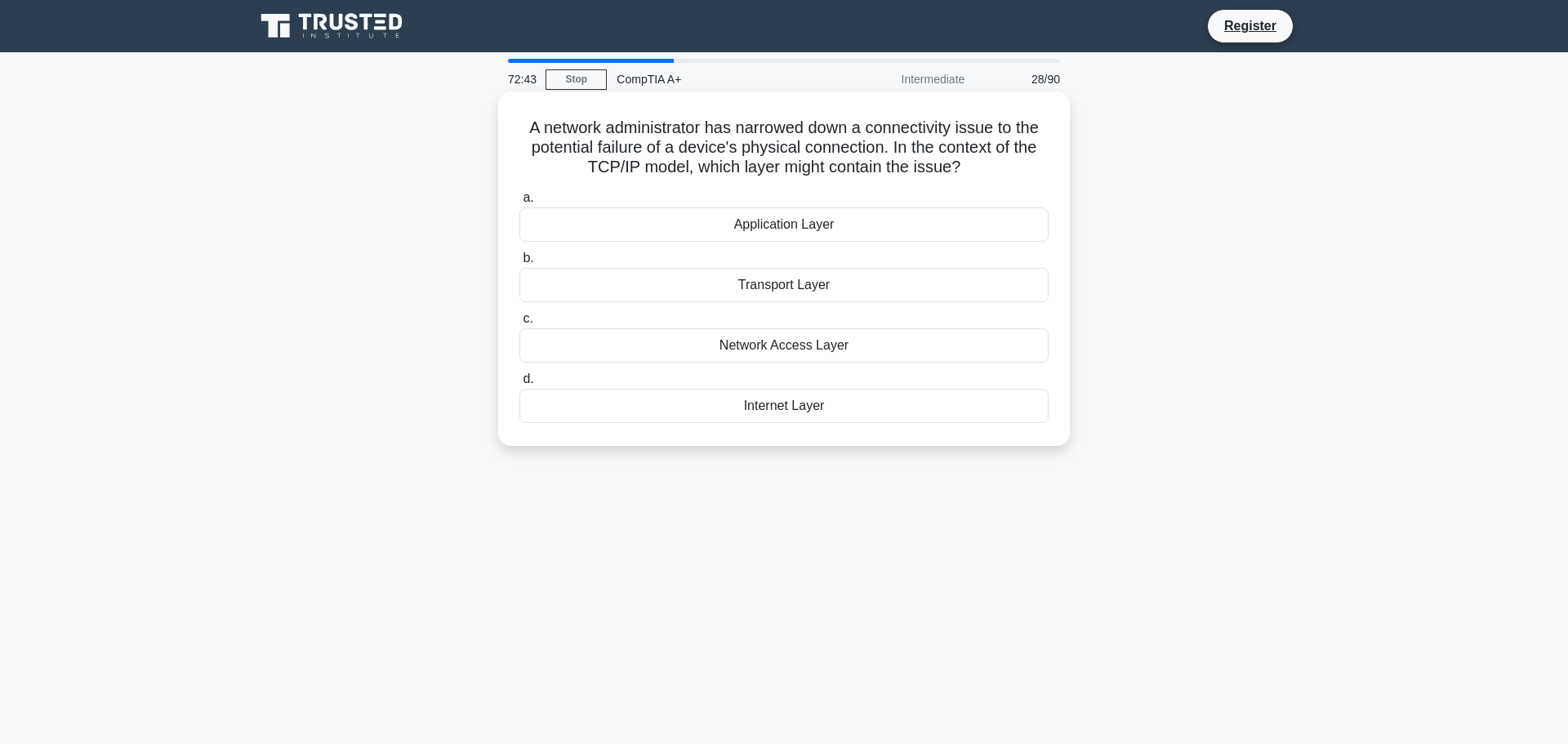
drag, startPoint x: 528, startPoint y: 125, endPoint x: 964, endPoint y: 168, distance: 438.1
click at [964, 168] on h5 "A network administrator has narrowed down a connectivity issue to the potential…" at bounding box center [784, 148] width 532 height 60
click at [796, 277] on div "Transport Layer" at bounding box center [784, 285] width 529 height 34
click at [520, 263] on input "b. Transport Layer" at bounding box center [520, 258] width 0 height 11
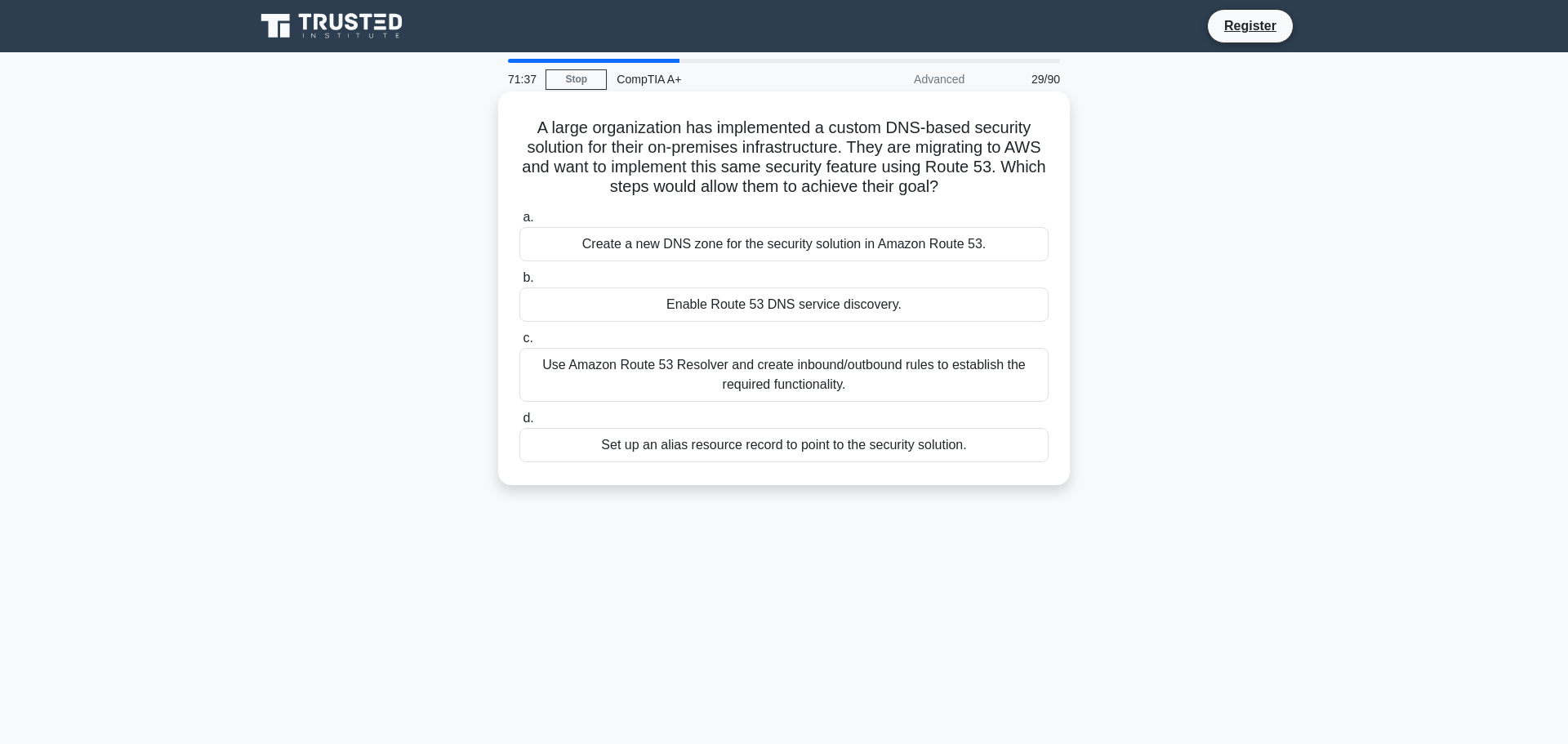
click at [879, 242] on div "Create a new DNS zone for the security solution in Amazon Route 53." at bounding box center [784, 244] width 529 height 34
click at [520, 222] on input "a. Create a new DNS zone for the security solution in Amazon Route 53." at bounding box center [520, 218] width 0 height 11
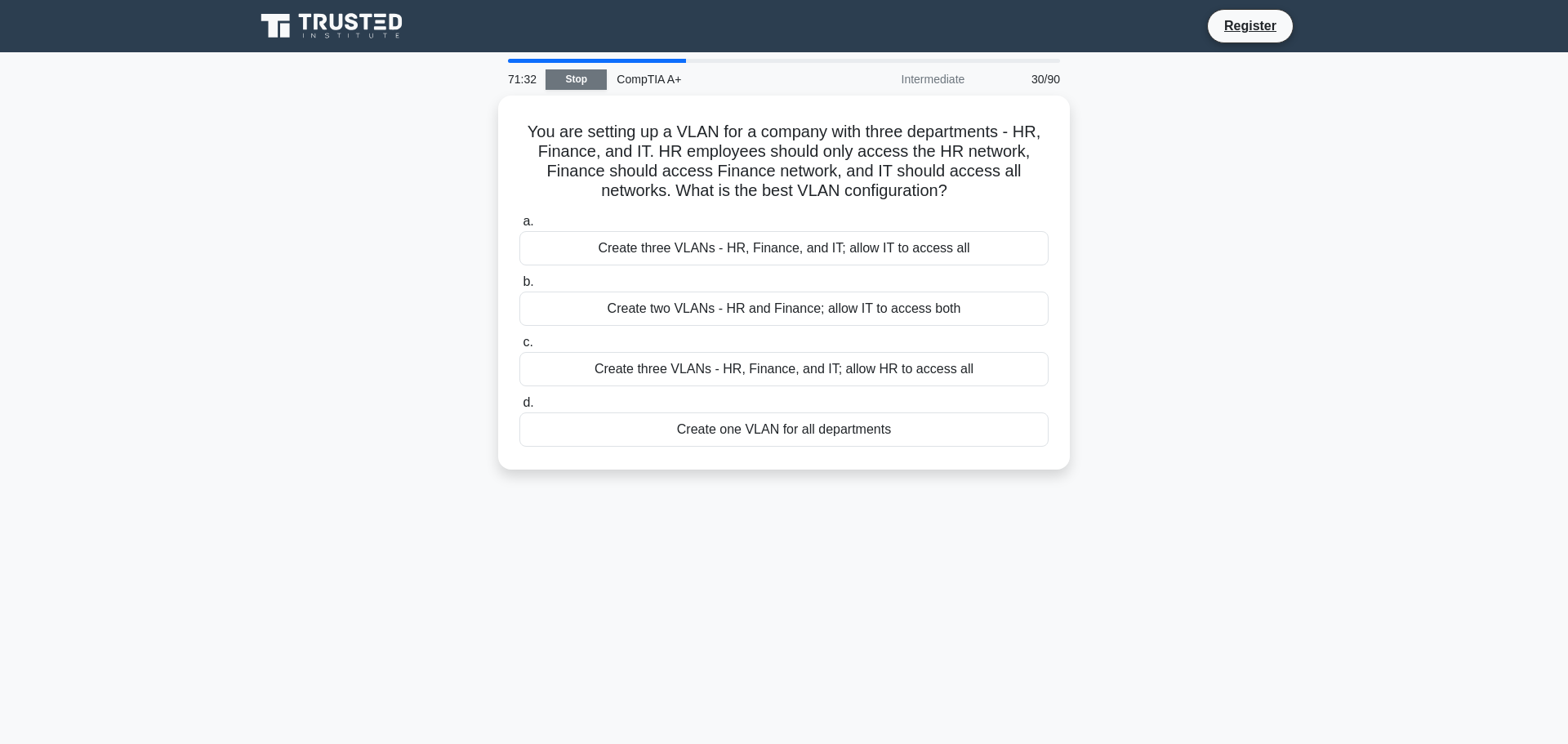
click at [579, 80] on link "Stop" at bounding box center [575, 79] width 61 height 20
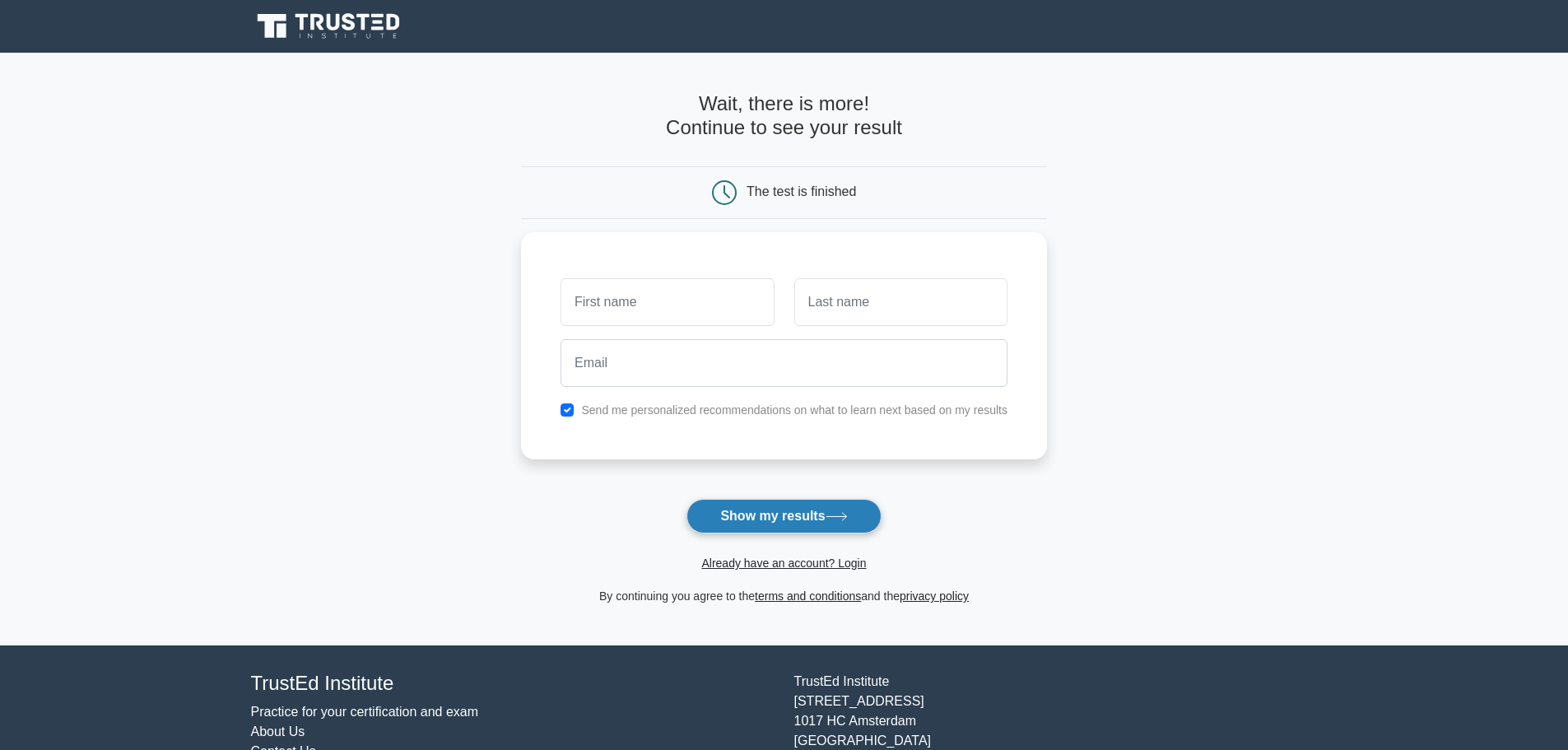
click at [783, 498] on button "Show my results" at bounding box center [784, 515] width 194 height 34
drag, startPoint x: 622, startPoint y: 145, endPoint x: 651, endPoint y: 143, distance: 29.1
click at [570, 405] on input "checkbox" at bounding box center [566, 405] width 13 height 13
checkbox input "false"
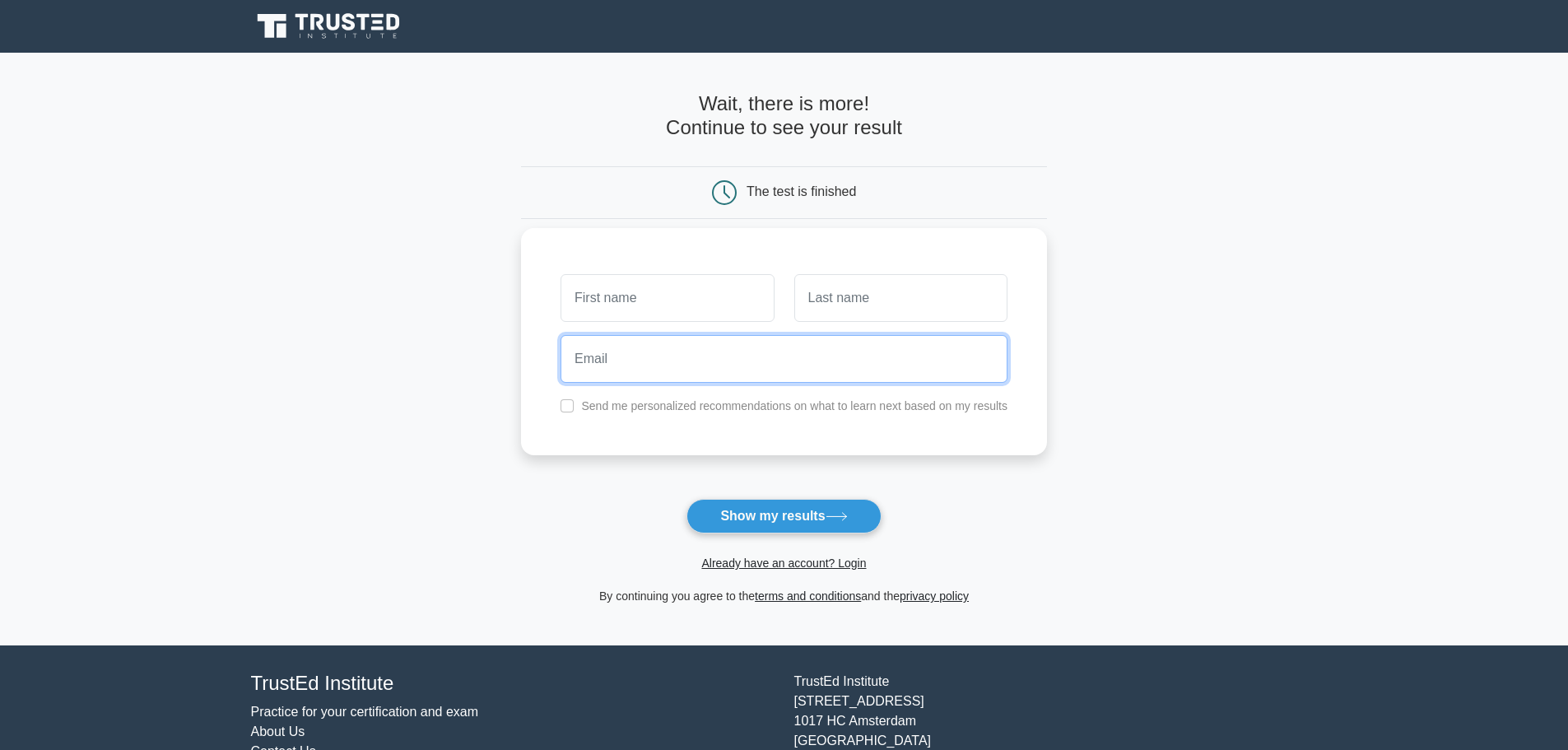
click at [617, 369] on input "email" at bounding box center [784, 358] width 447 height 48
paste input "raxibif438@colimarl.com"
type input "raxibif438@colimarl.com"
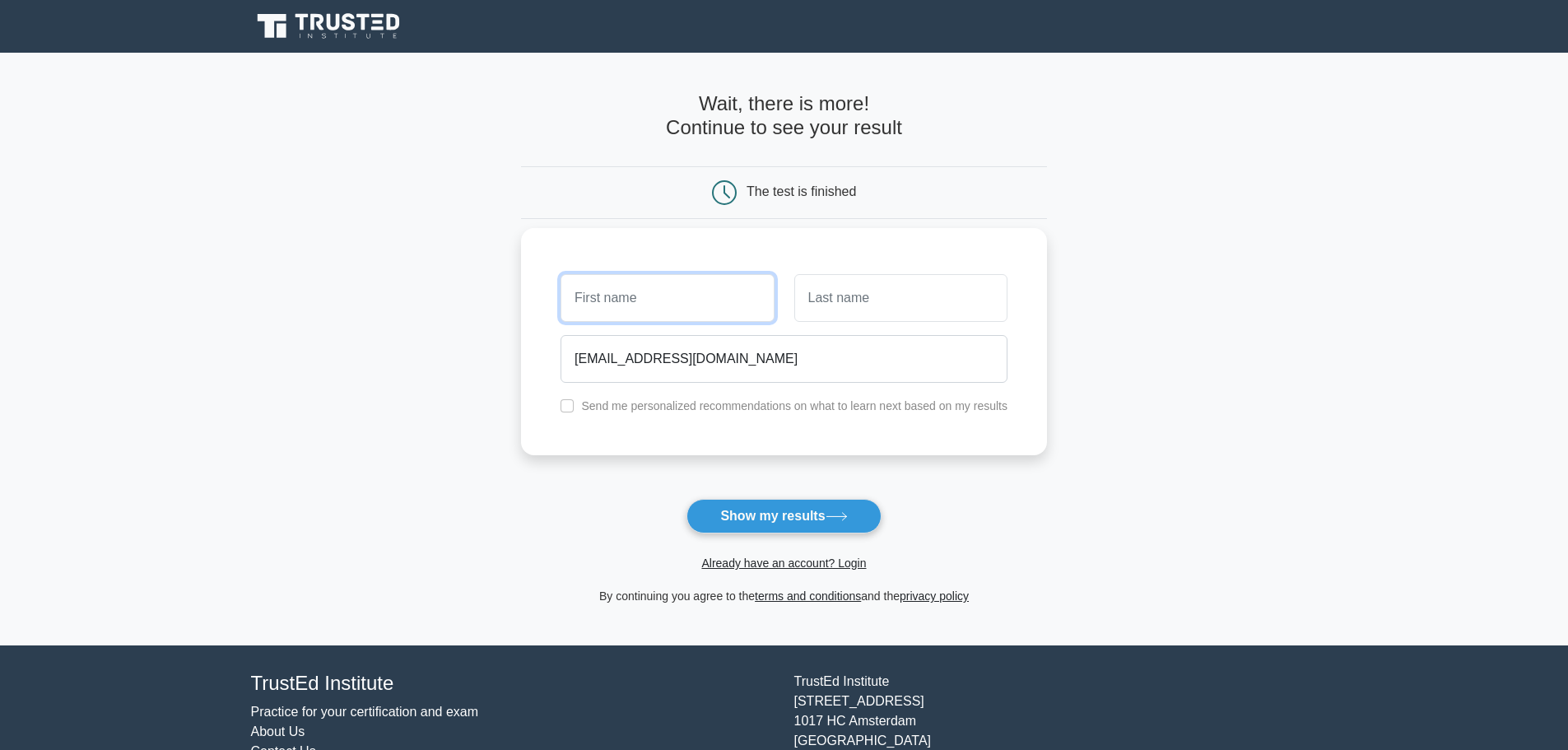
click at [630, 287] on input "text" at bounding box center [667, 298] width 214 height 48
type input "adalid"
click at [837, 299] on input "text" at bounding box center [901, 298] width 214 height 48
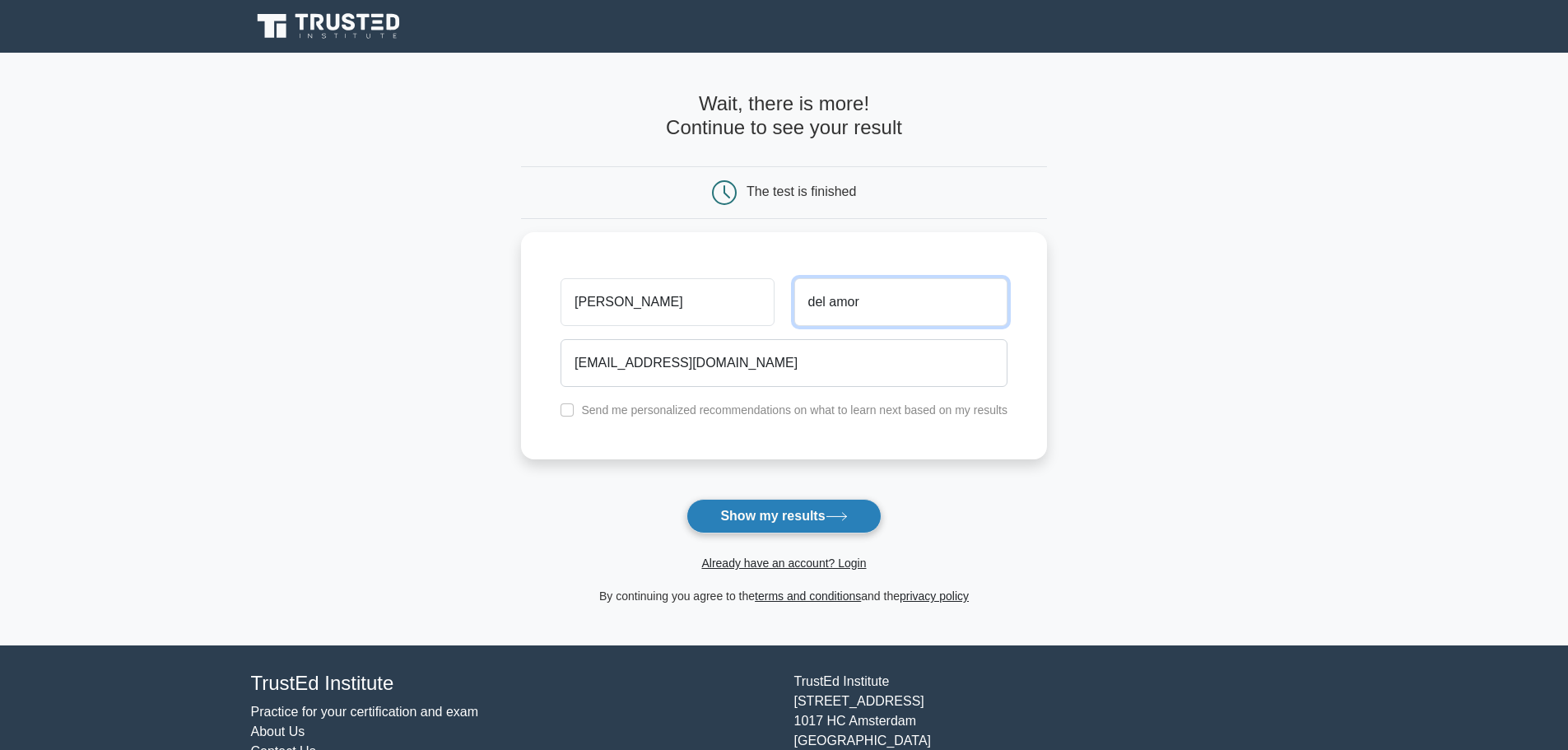
type input "del amor"
click at [743, 498] on button "Show my results" at bounding box center [784, 515] width 194 height 34
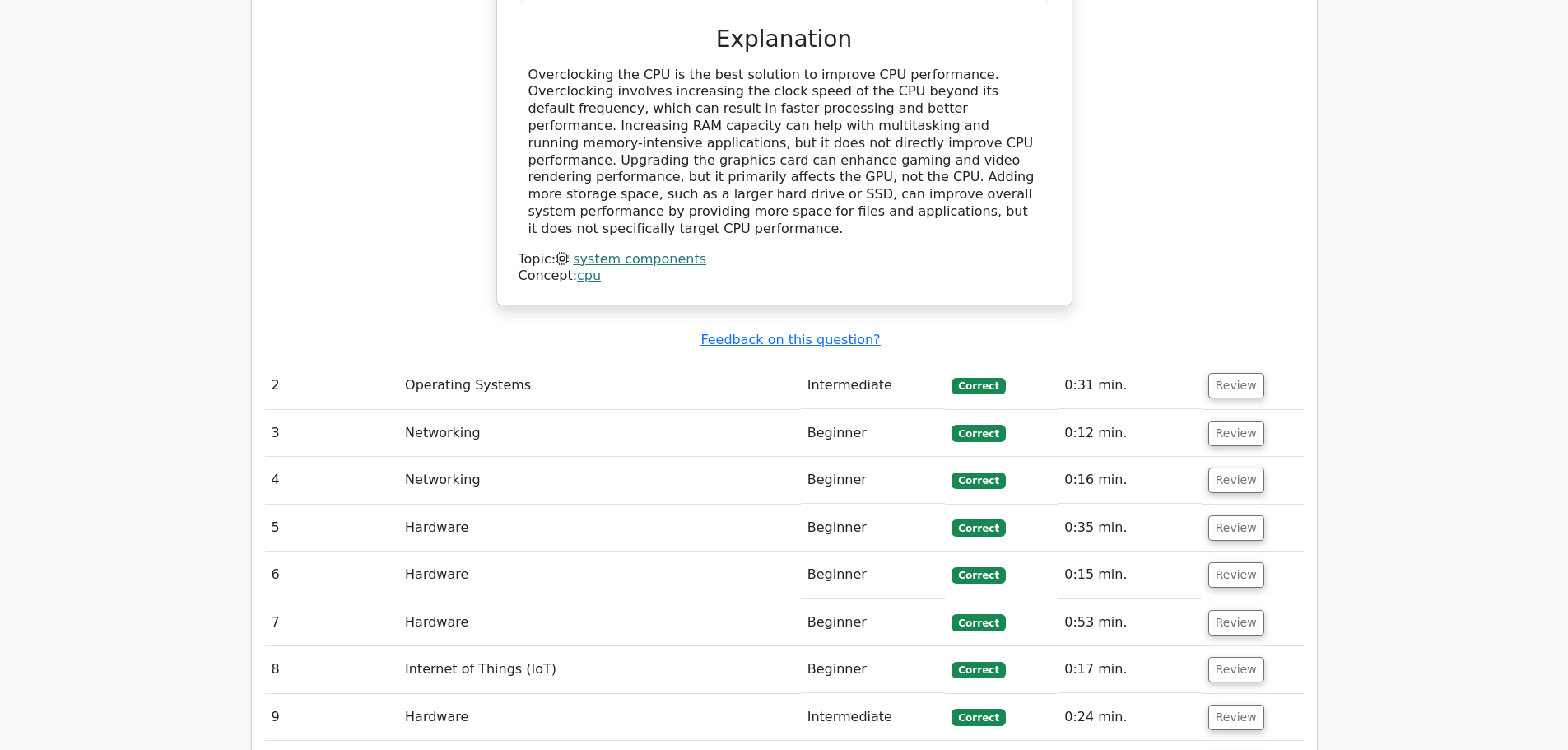
scroll to position [1975, 0]
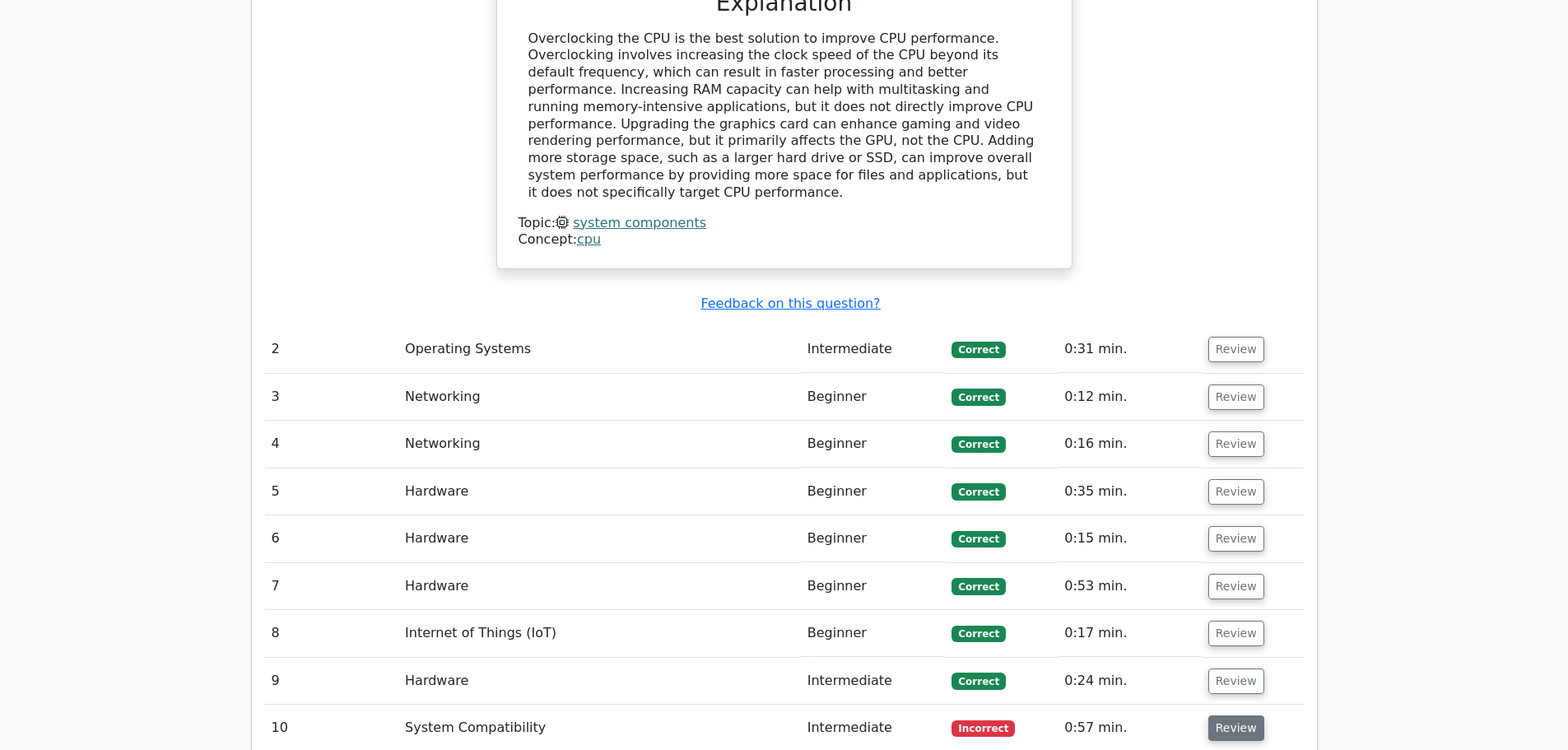
click at [1217, 715] on button "Review" at bounding box center [1236, 727] width 56 height 25
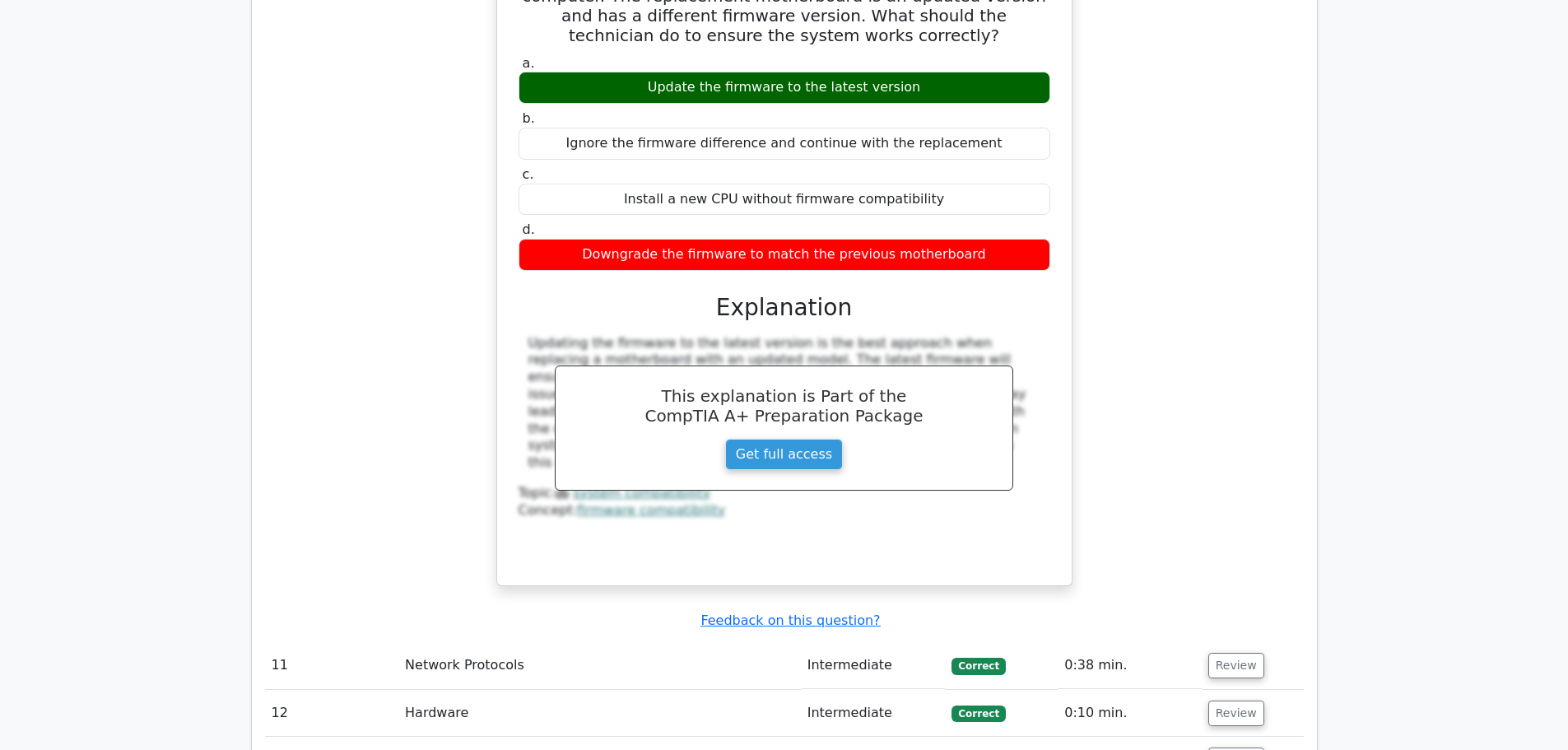
scroll to position [2963, 0]
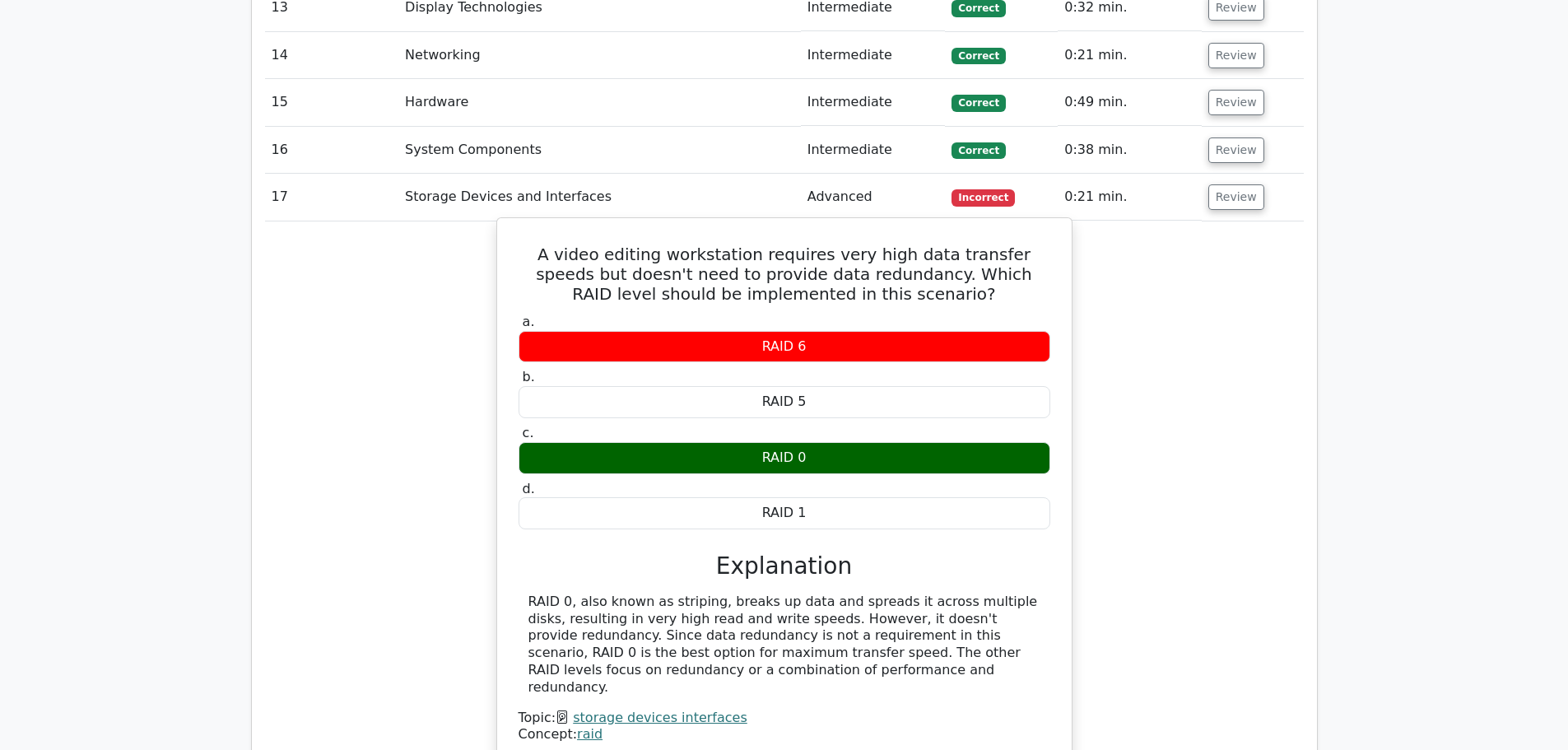
scroll to position [3621, 0]
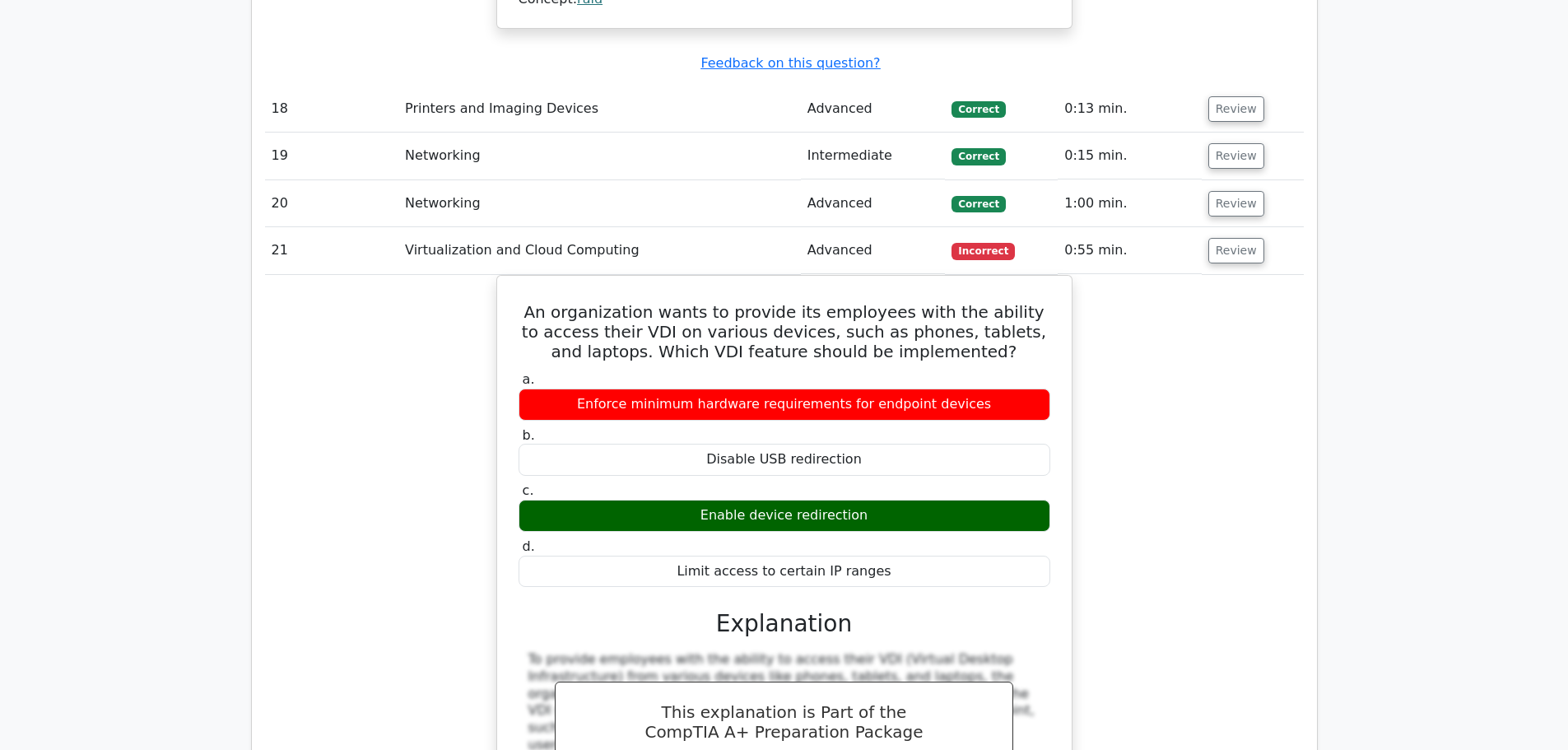
scroll to position [4609, 0]
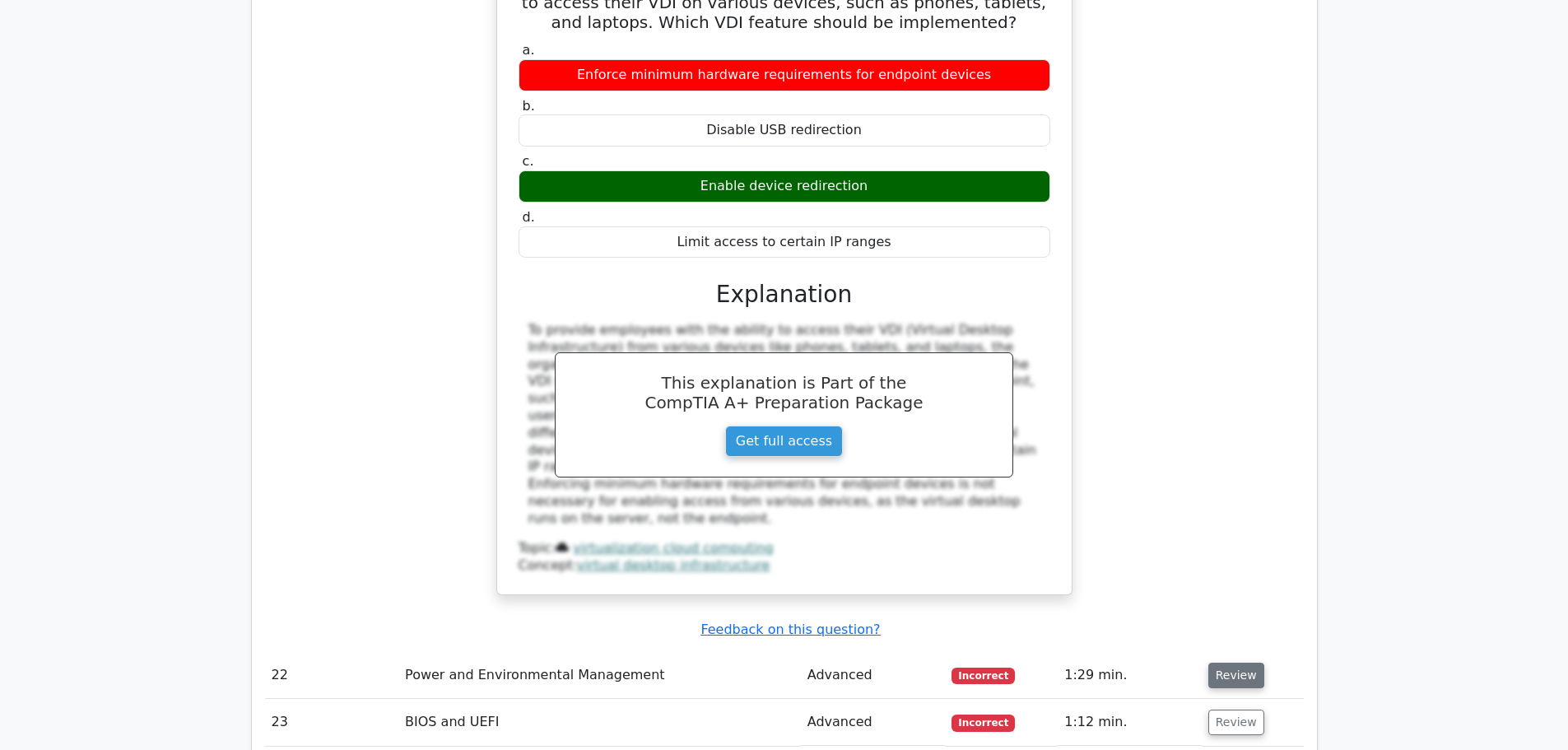
click at [1236, 663] on button "Review" at bounding box center [1236, 676] width 56 height 25
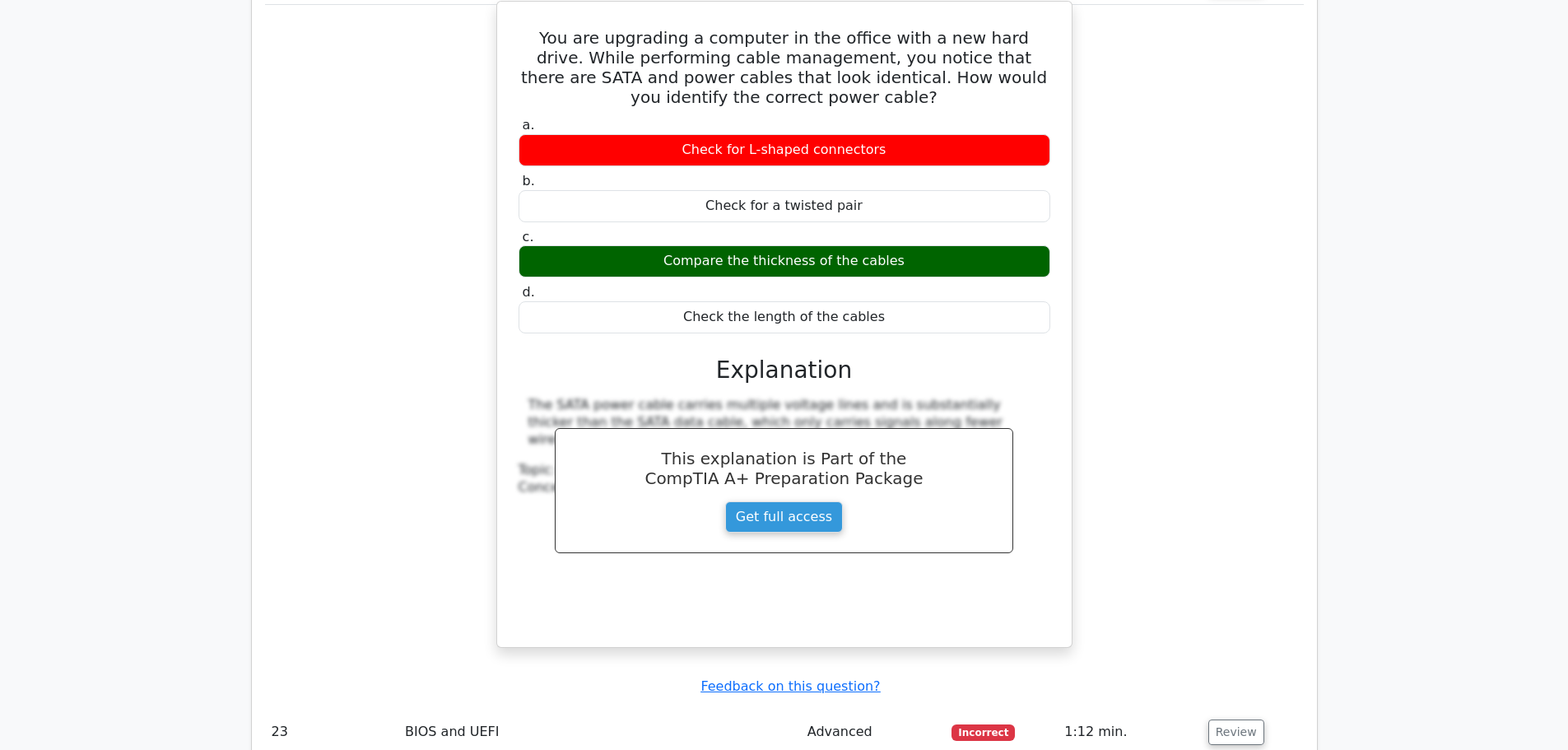
scroll to position [5350, 0]
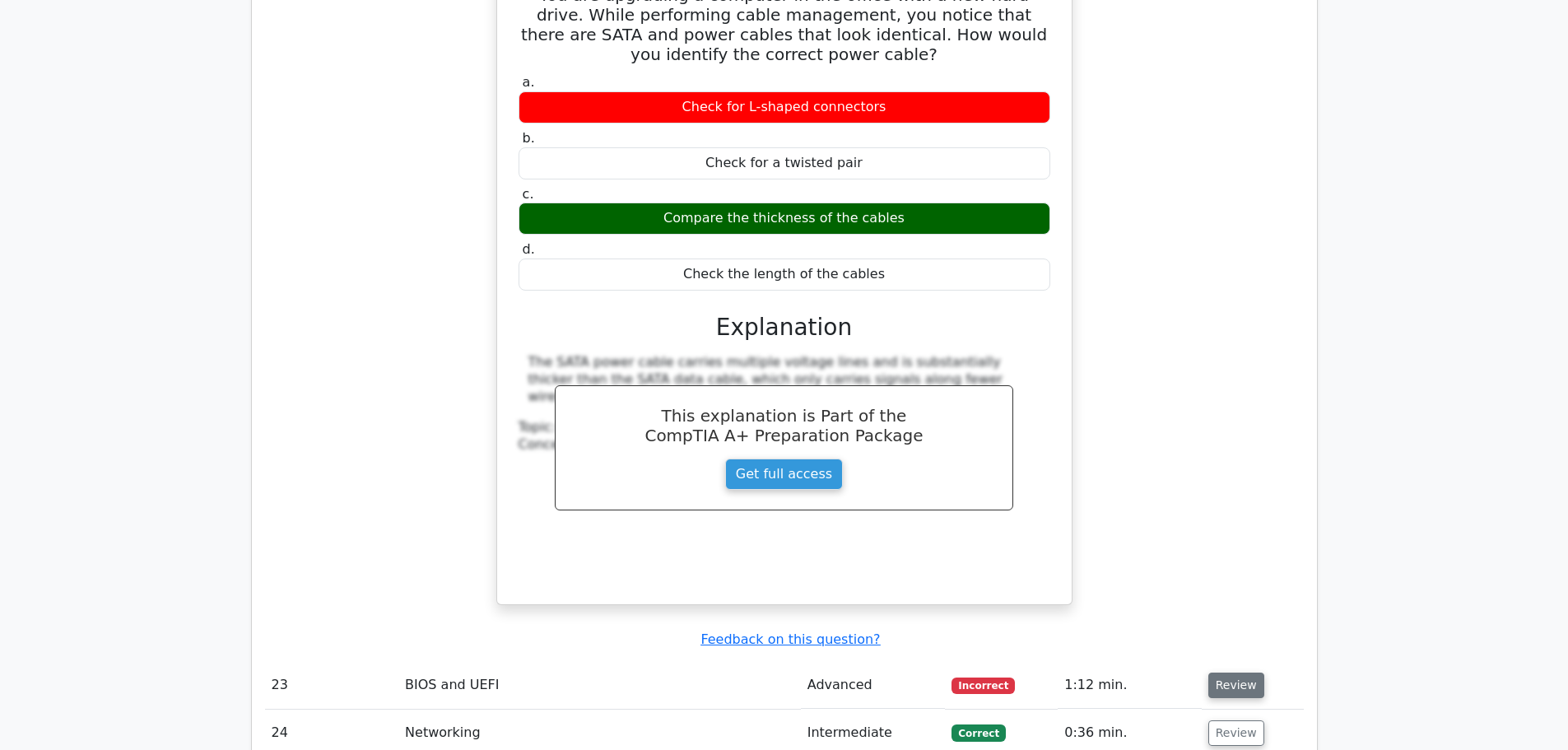
click at [1229, 673] on button "Review" at bounding box center [1236, 685] width 56 height 25
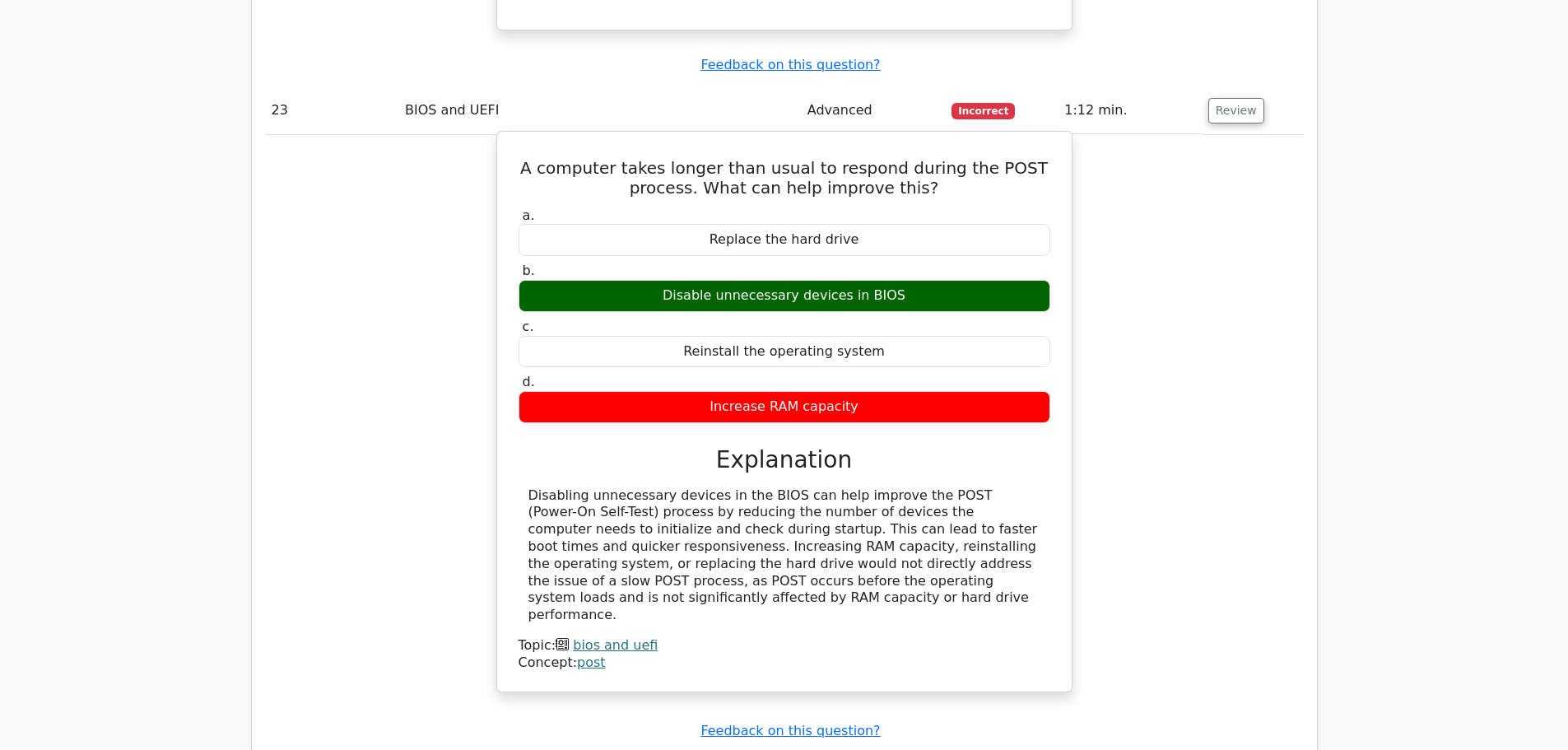
scroll to position [5926, 0]
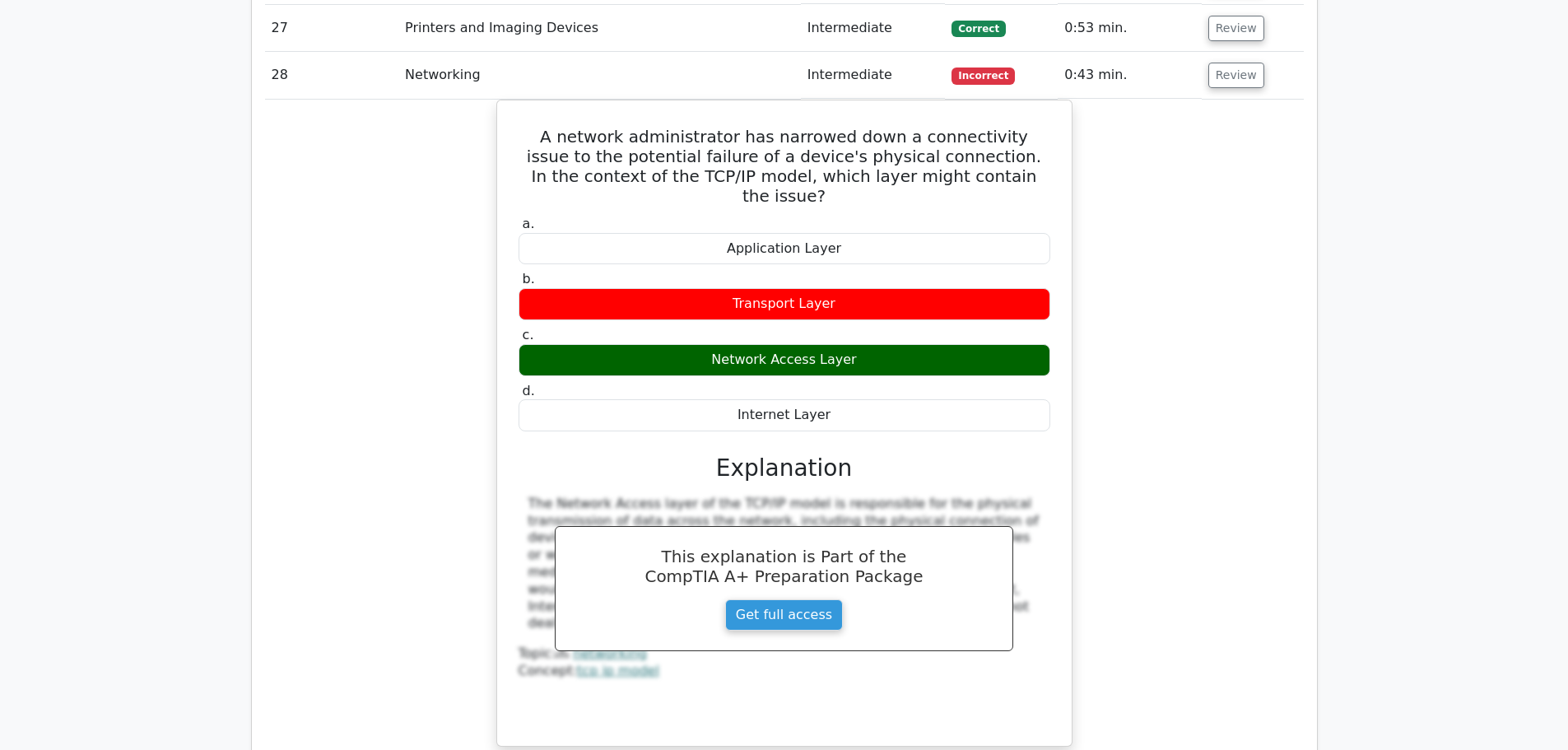
scroll to position [6830, 0]
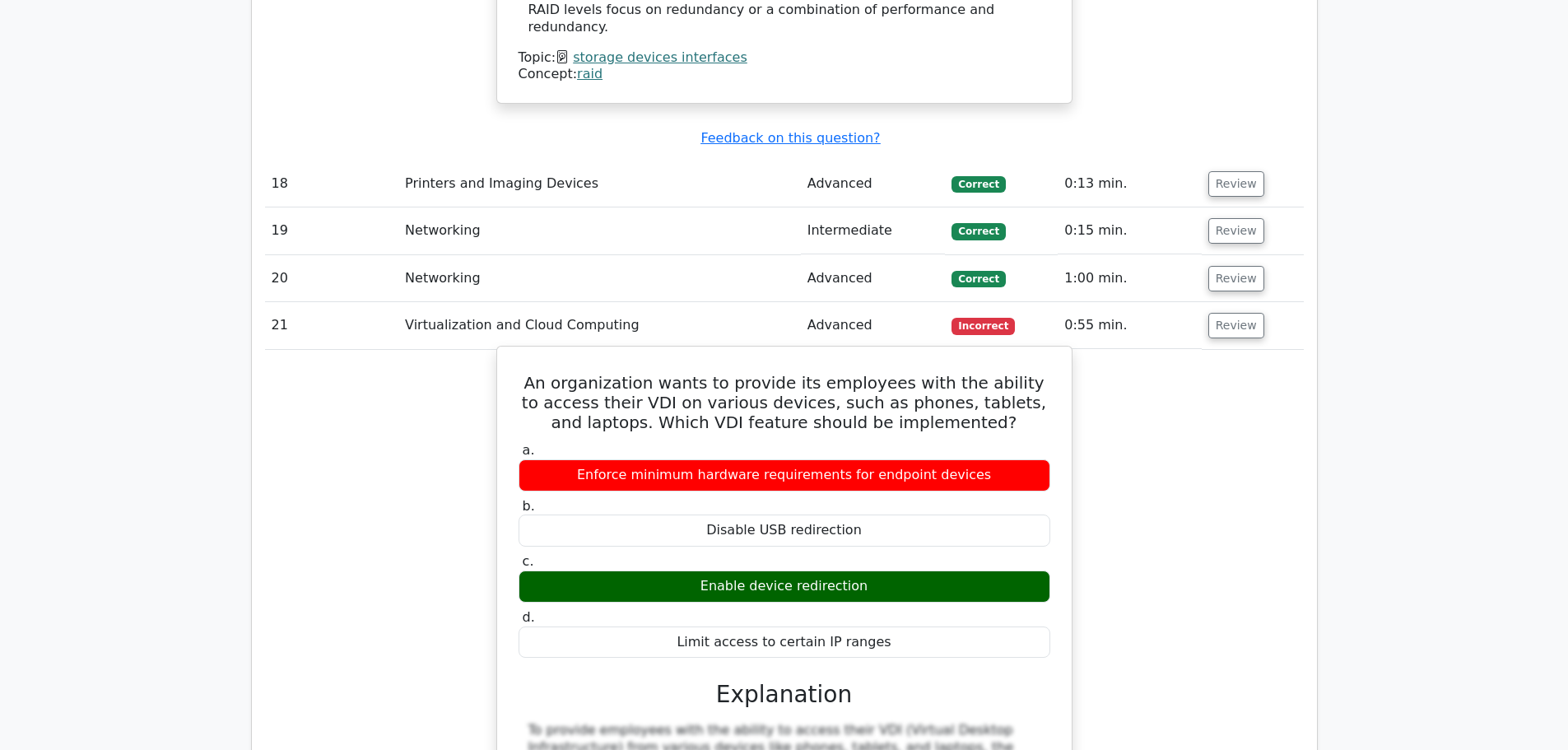
scroll to position [4115, 0]
